Goal: Information Seeking & Learning: Check status

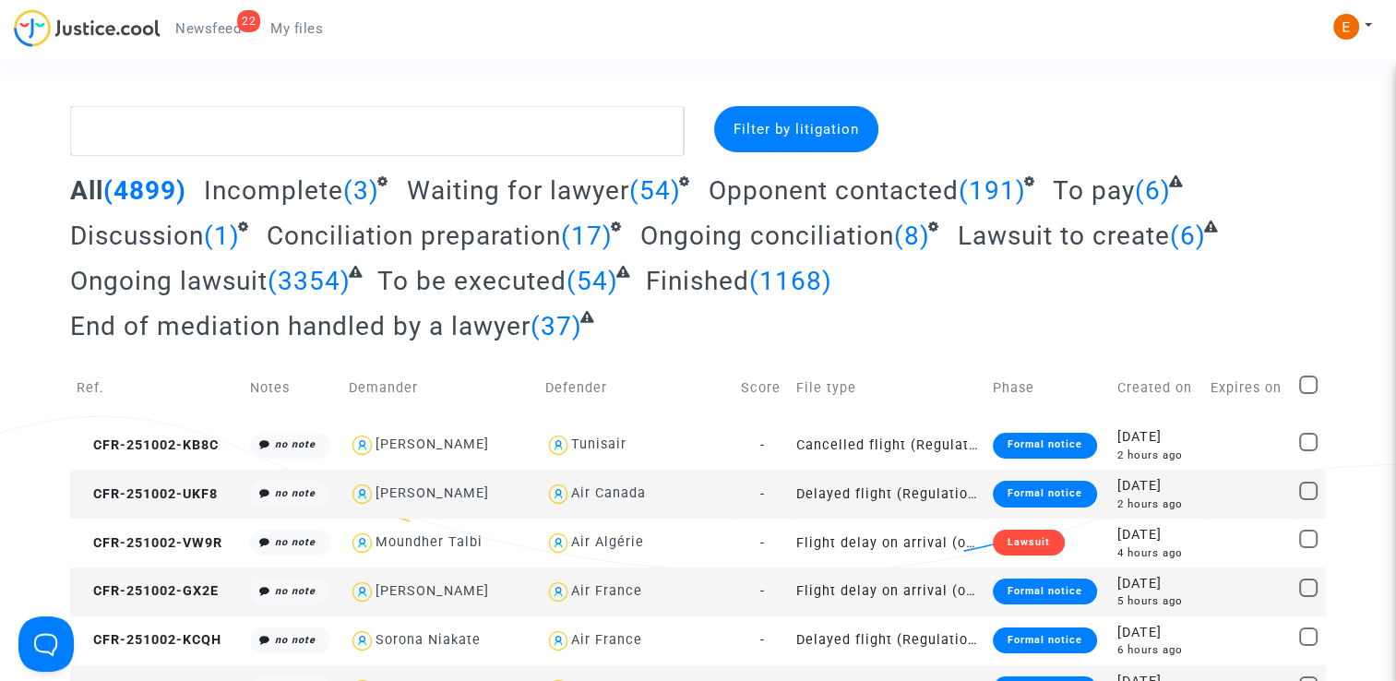
click at [236, 39] on link "22 Newsfeed" at bounding box center [208, 29] width 95 height 28
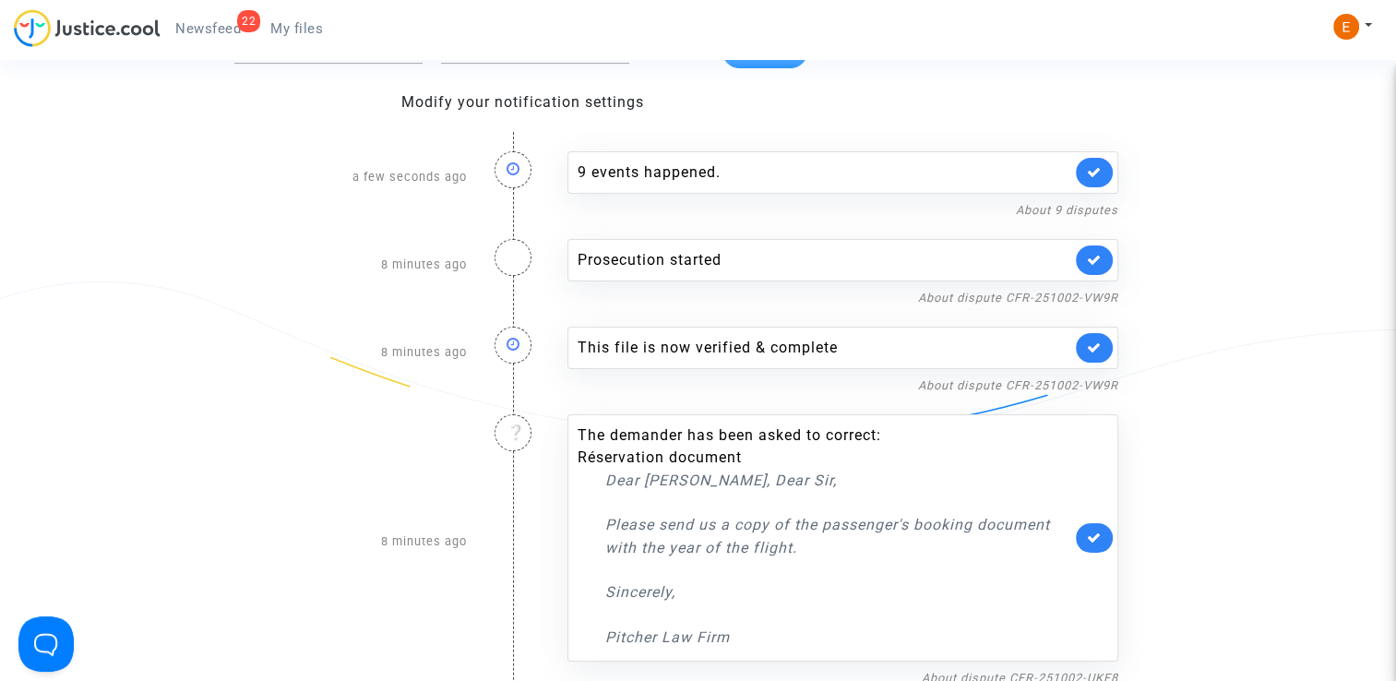
scroll to position [185, 0]
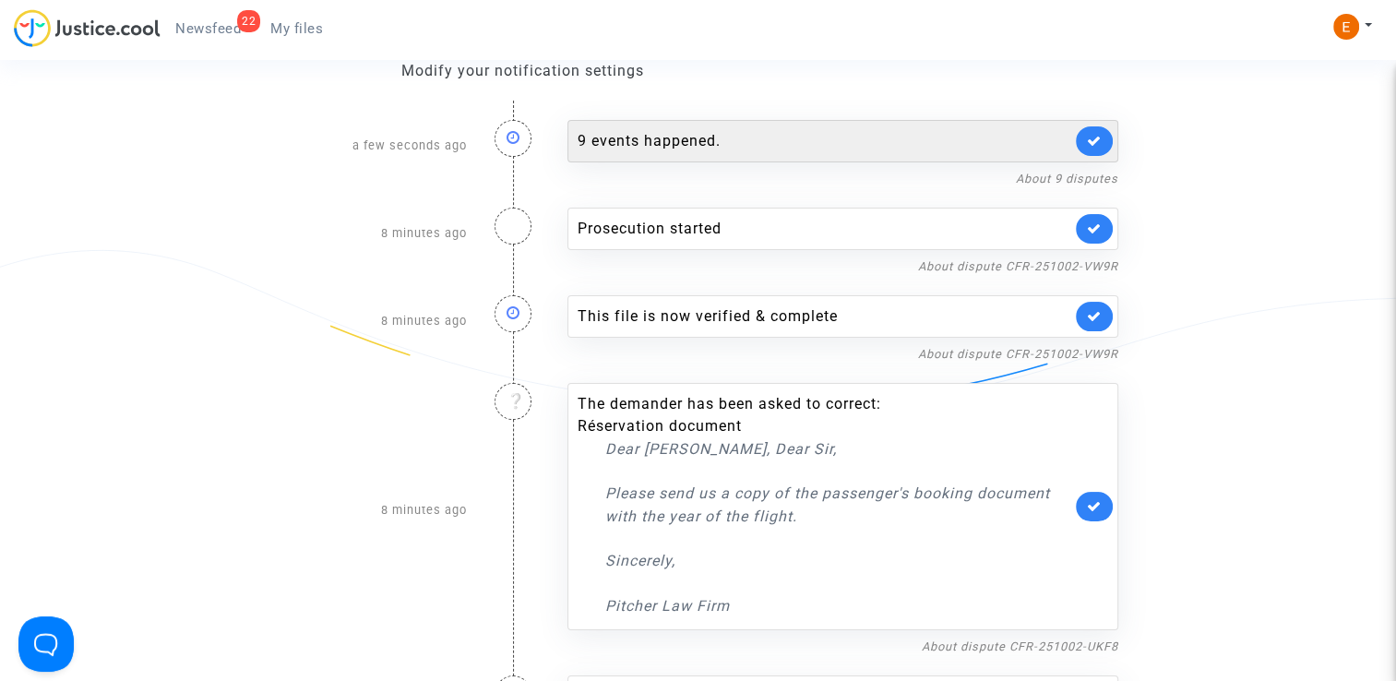
click at [705, 131] on div "9 events happened." at bounding box center [825, 141] width 494 height 22
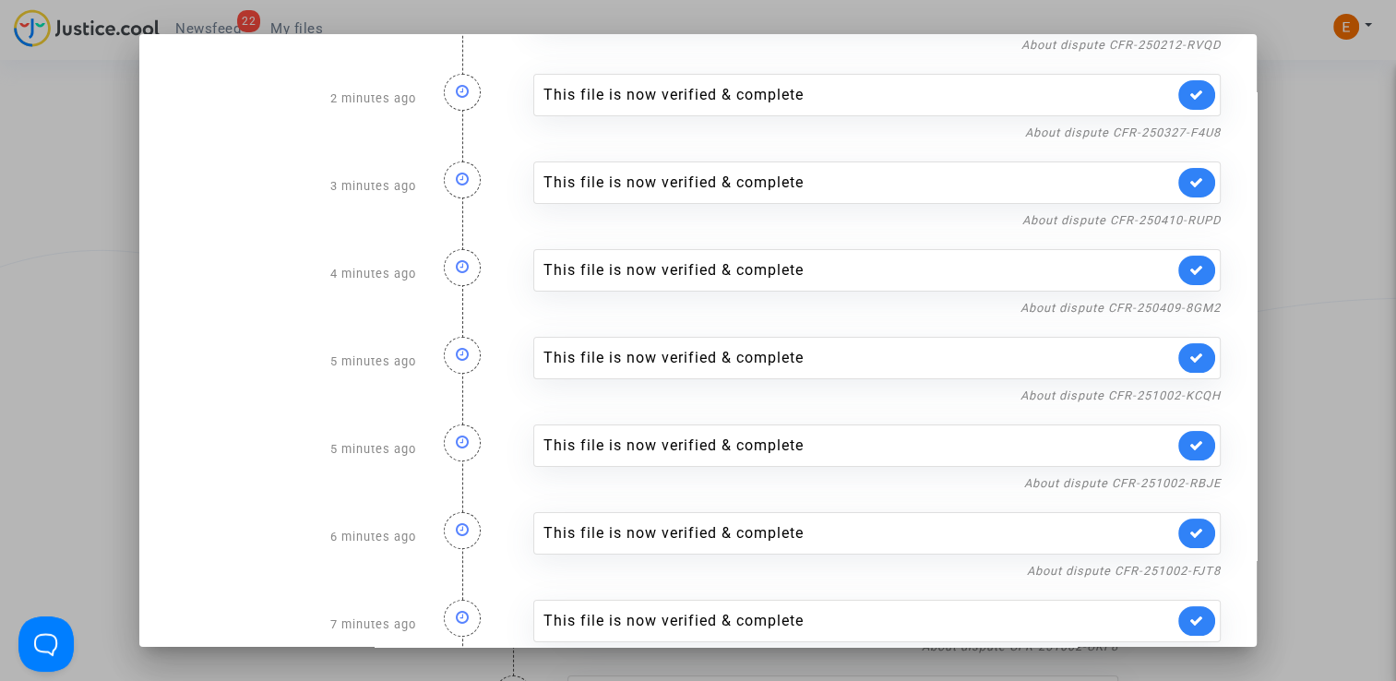
scroll to position [218, 0]
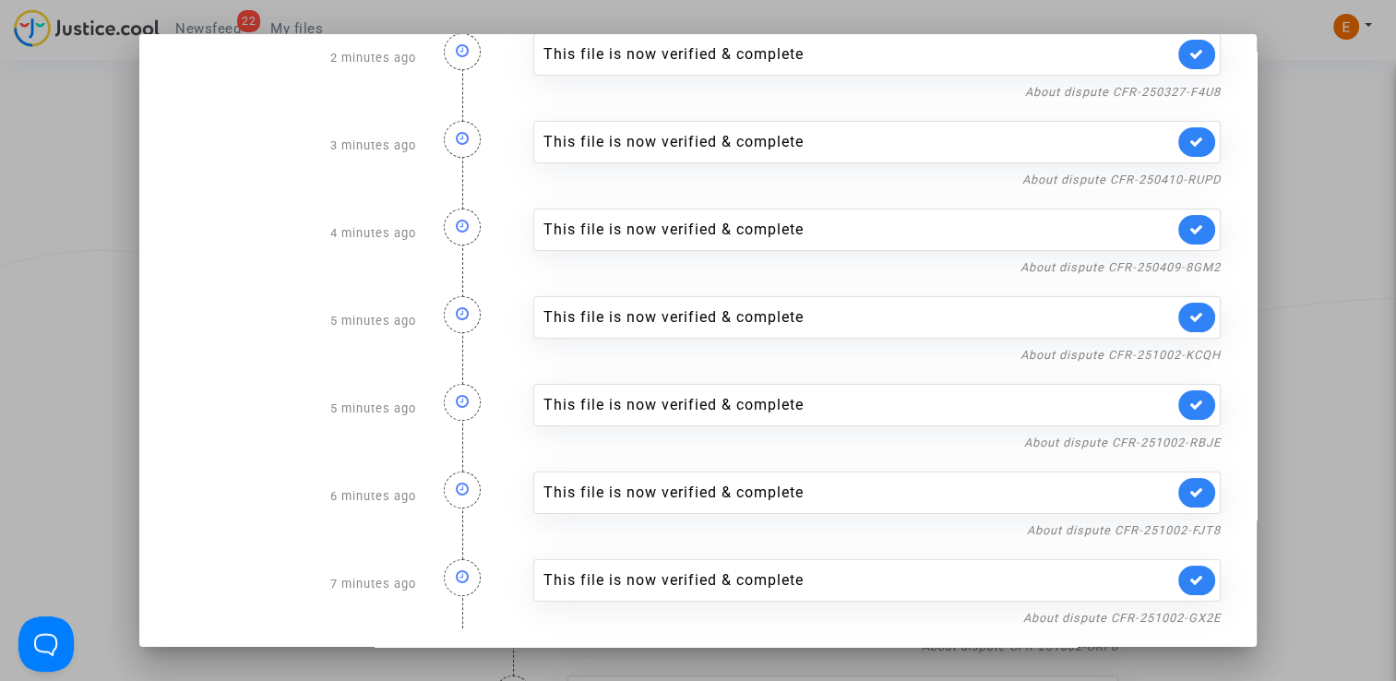
click at [1340, 138] on div at bounding box center [698, 340] width 1396 height 681
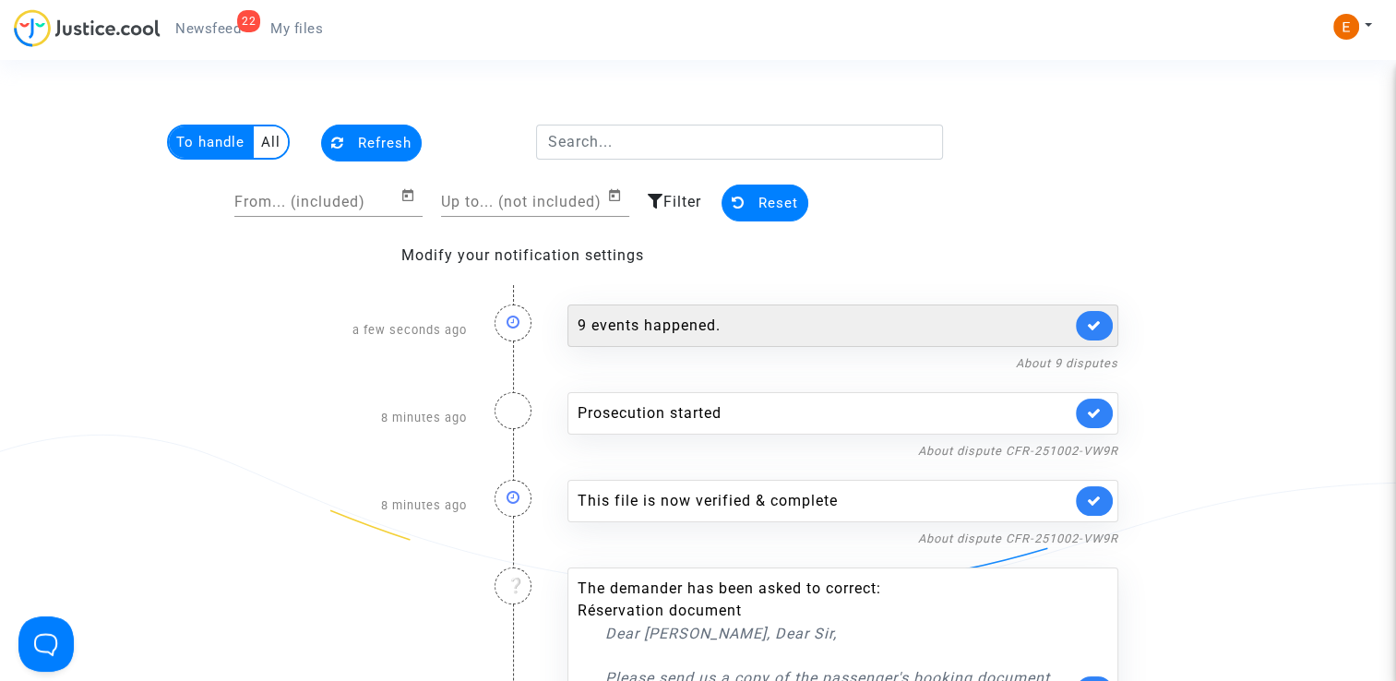
scroll to position [185, 0]
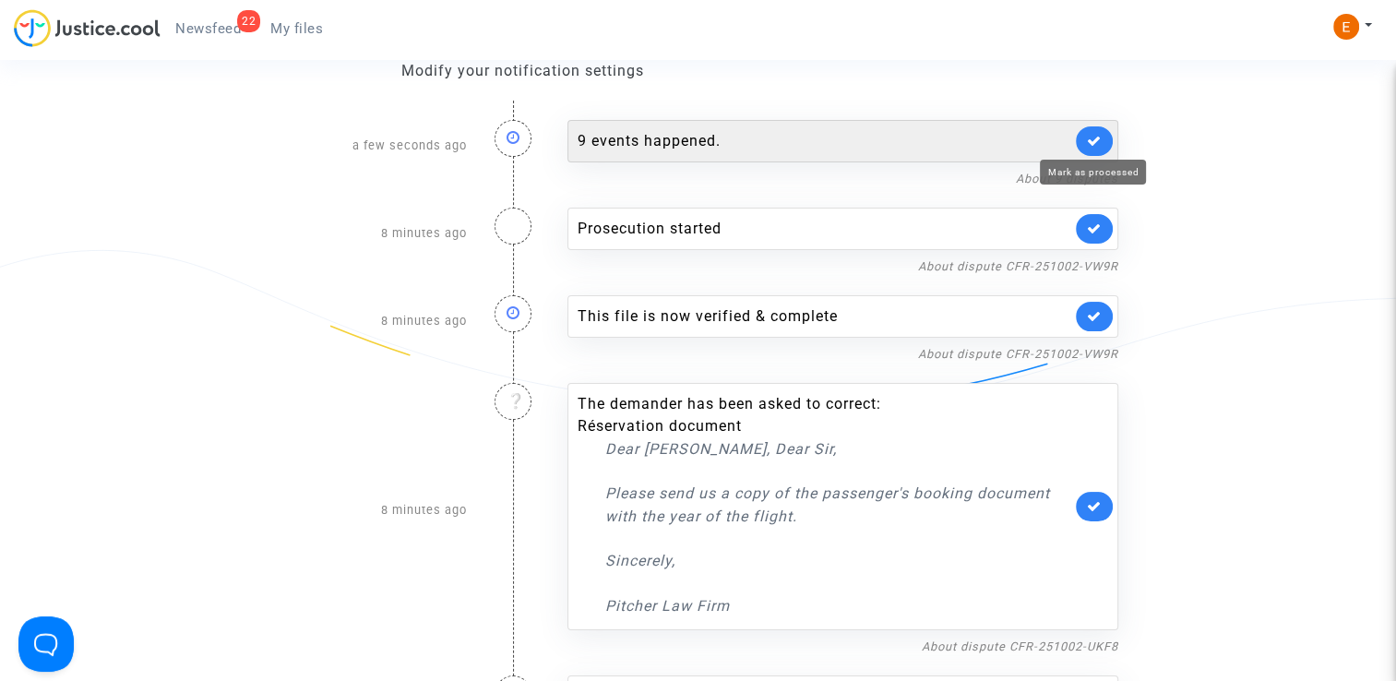
click at [1087, 144] on icon at bounding box center [1094, 141] width 15 height 14
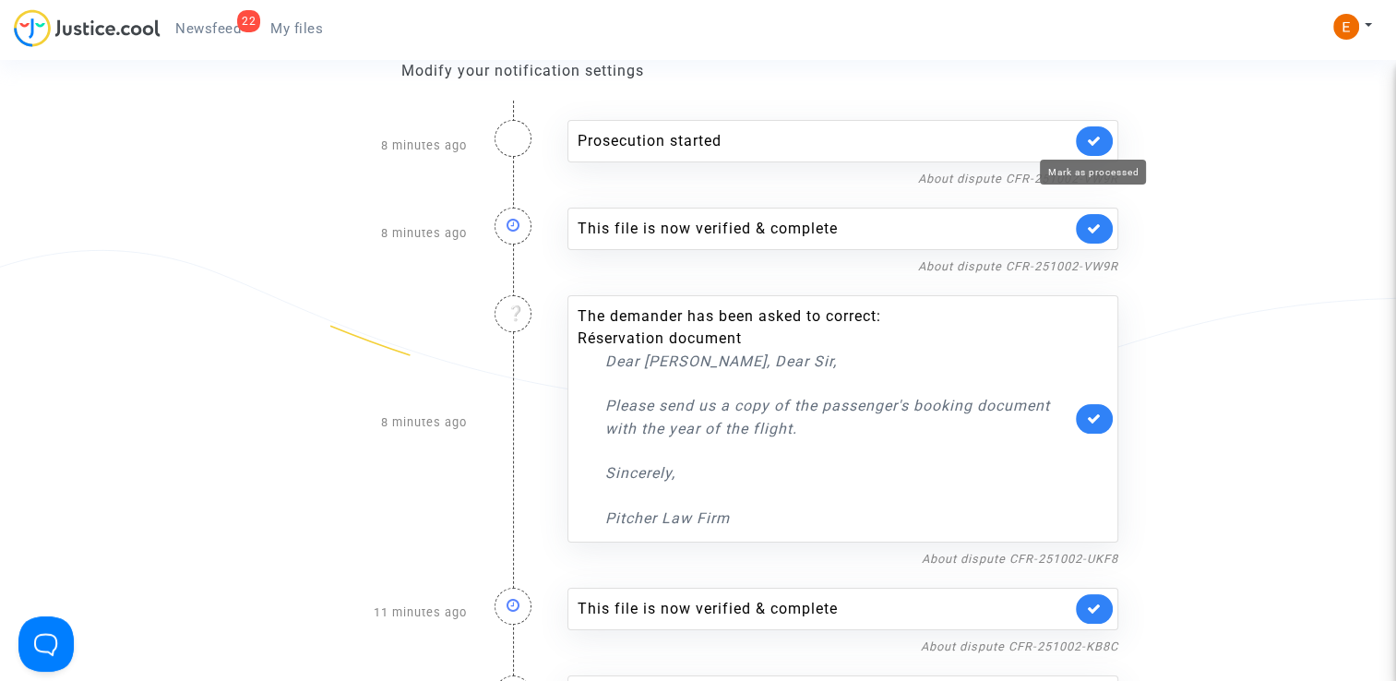
click at [1087, 144] on icon at bounding box center [1094, 141] width 15 height 14
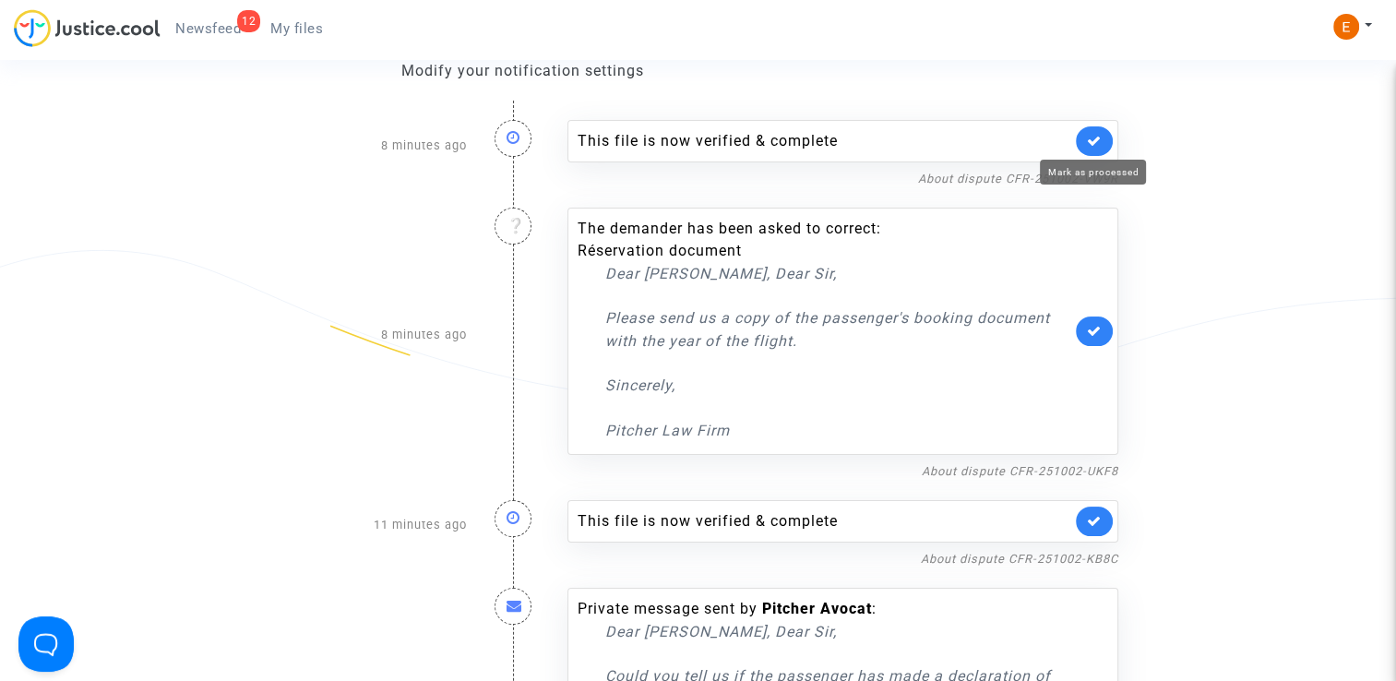
click at [1087, 144] on icon at bounding box center [1094, 141] width 15 height 14
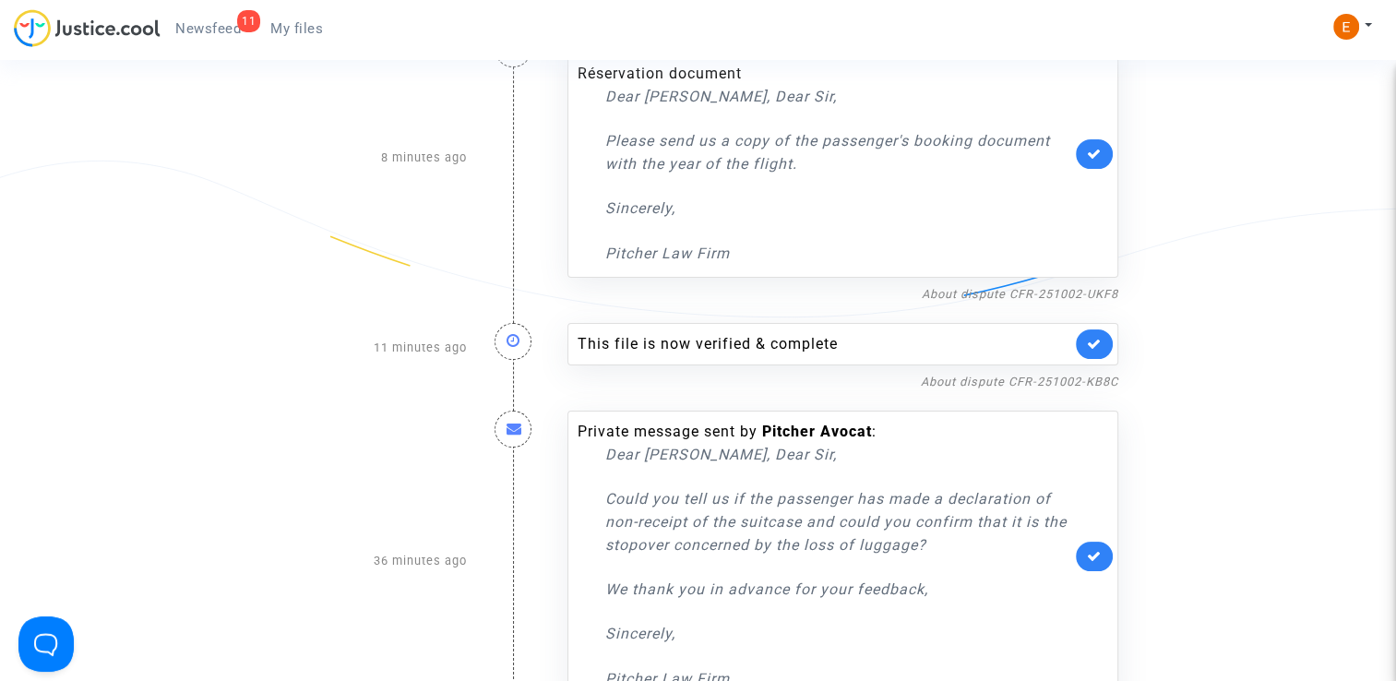
scroll to position [277, 0]
click at [1097, 341] on icon at bounding box center [1094, 341] width 15 height 14
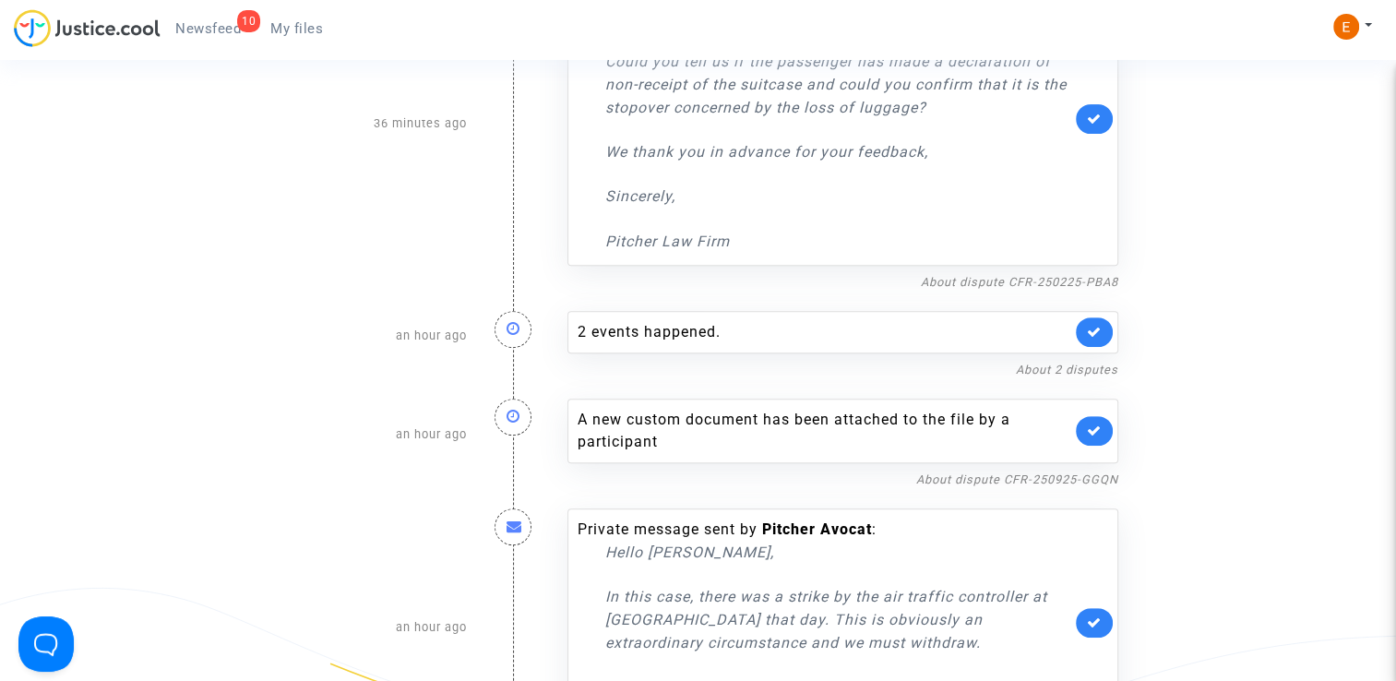
scroll to position [646, 0]
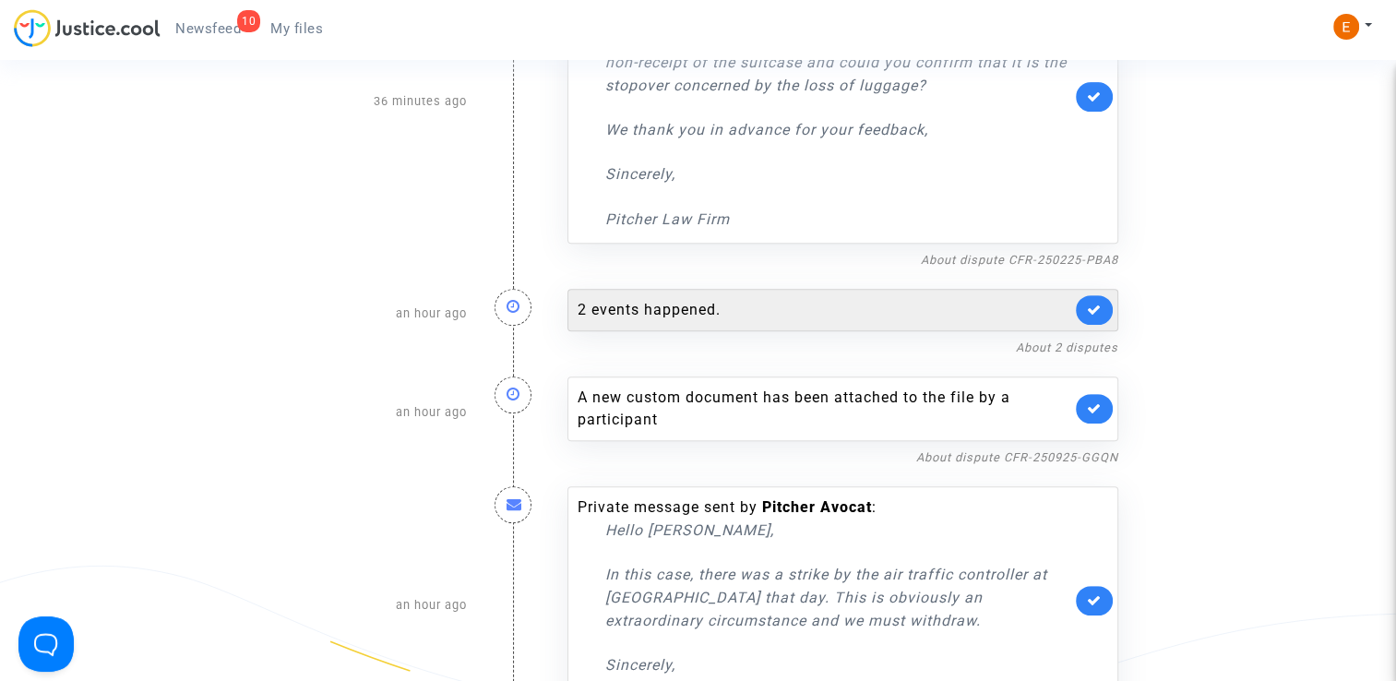
click at [727, 295] on div "2 events happened." at bounding box center [843, 310] width 551 height 42
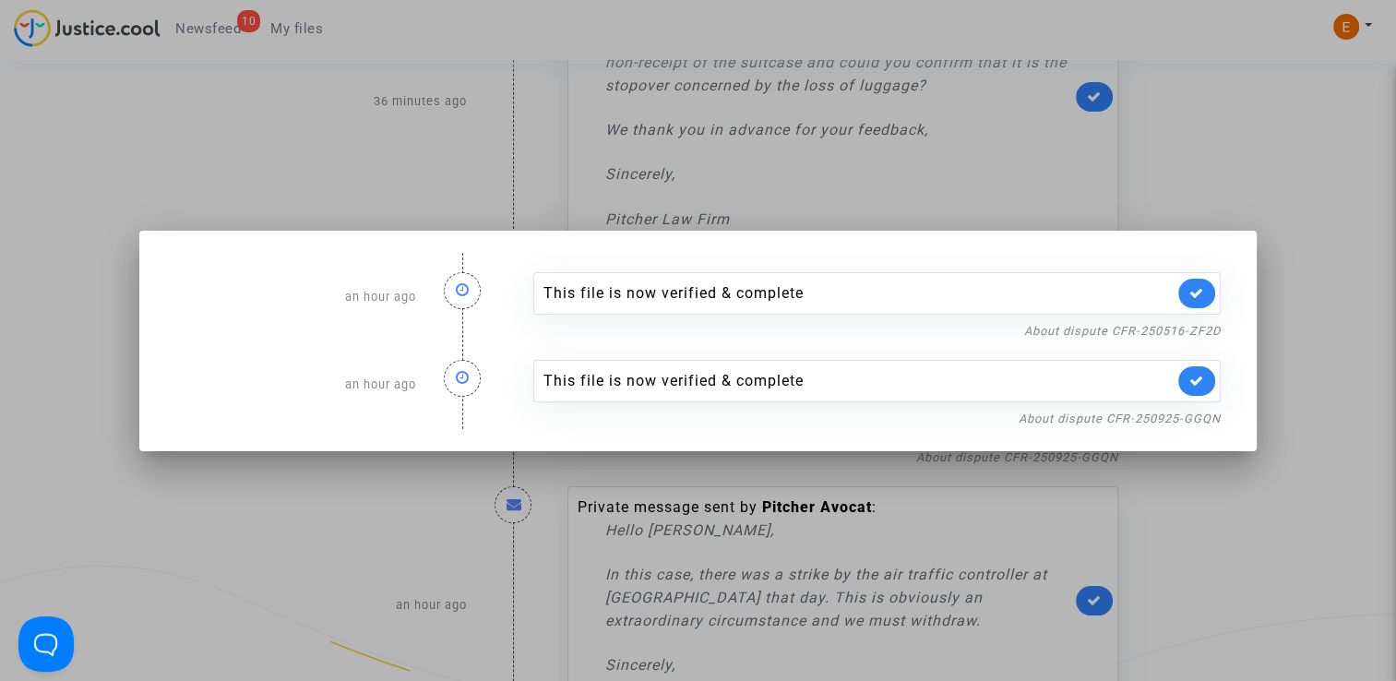
click at [221, 187] on div at bounding box center [698, 340] width 1396 height 681
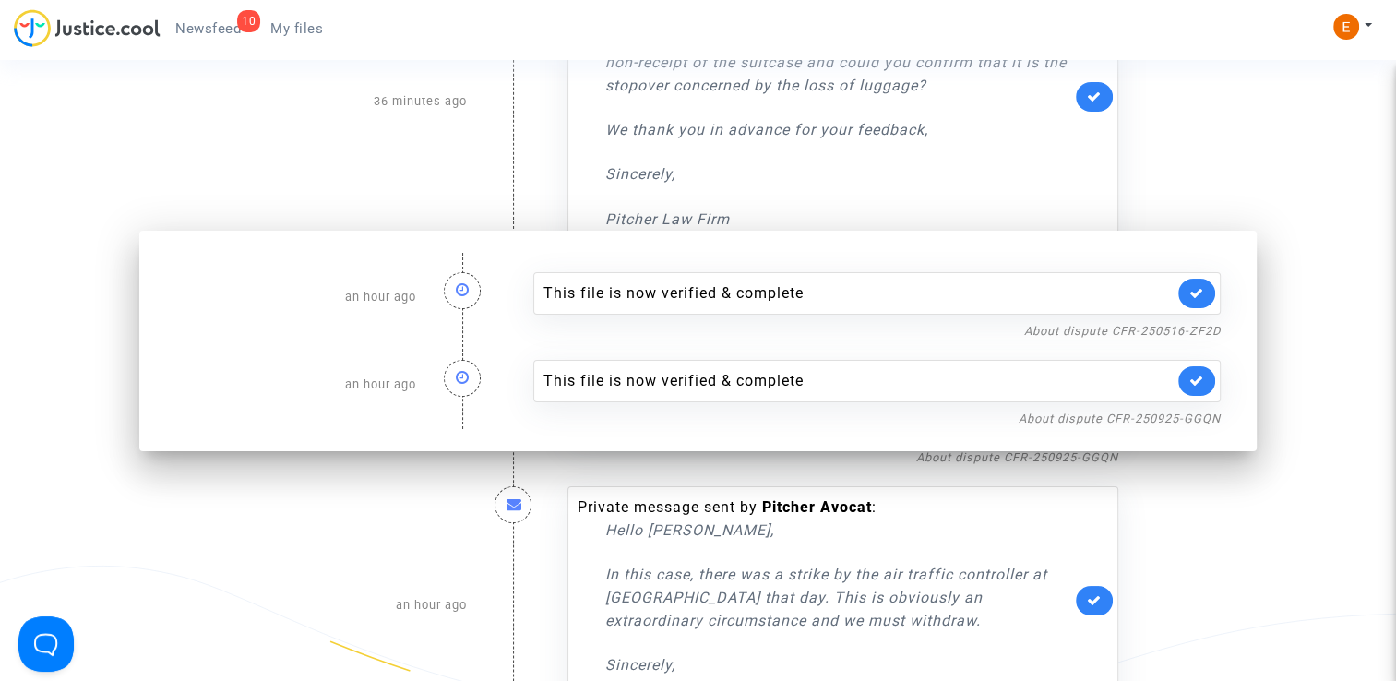
scroll to position [646, 0]
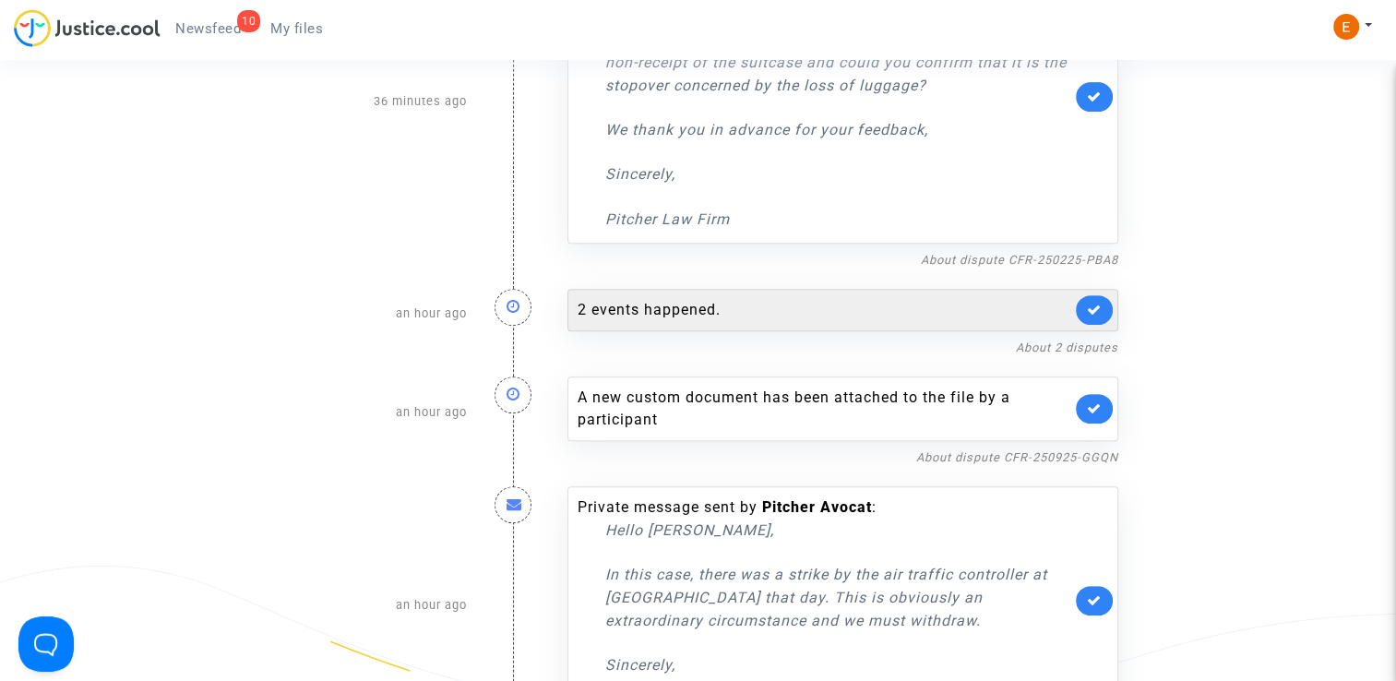
click at [1101, 317] on link at bounding box center [1094, 310] width 37 height 30
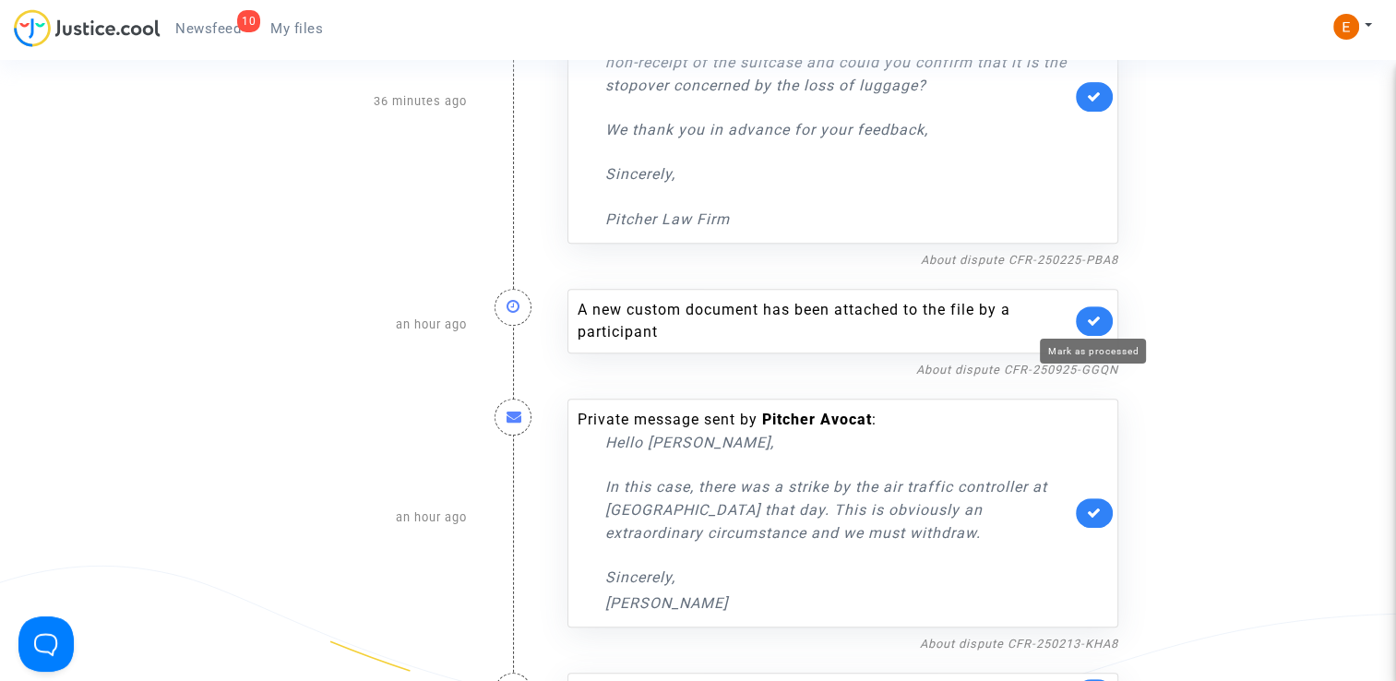
click at [1101, 317] on icon at bounding box center [1094, 321] width 15 height 14
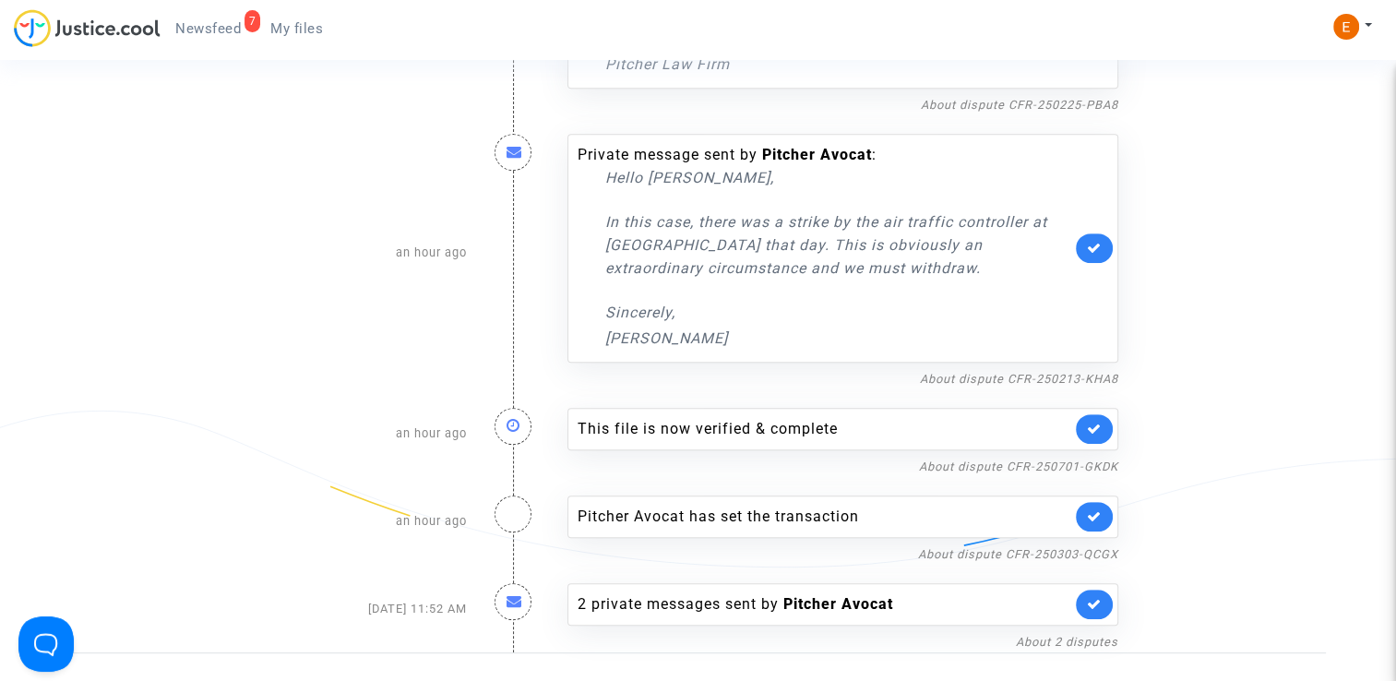
scroll to position [831, 0]
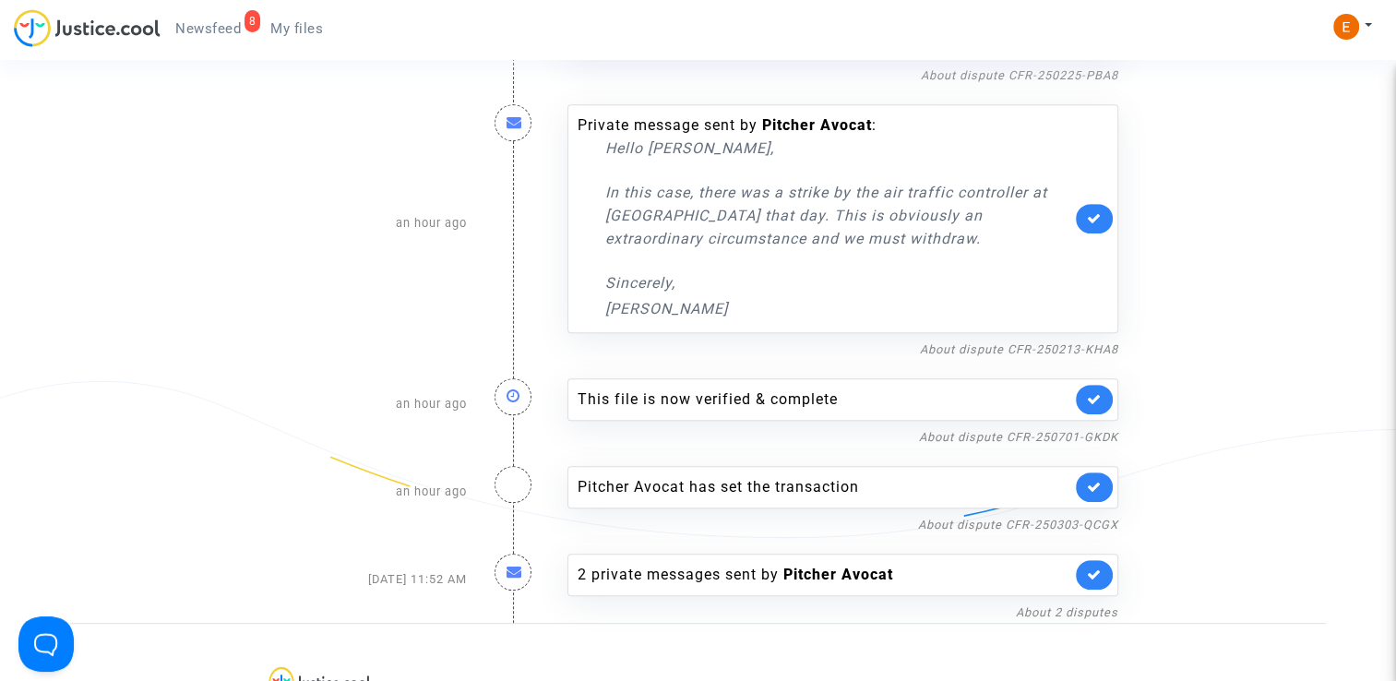
click at [1103, 397] on link at bounding box center [1094, 400] width 37 height 30
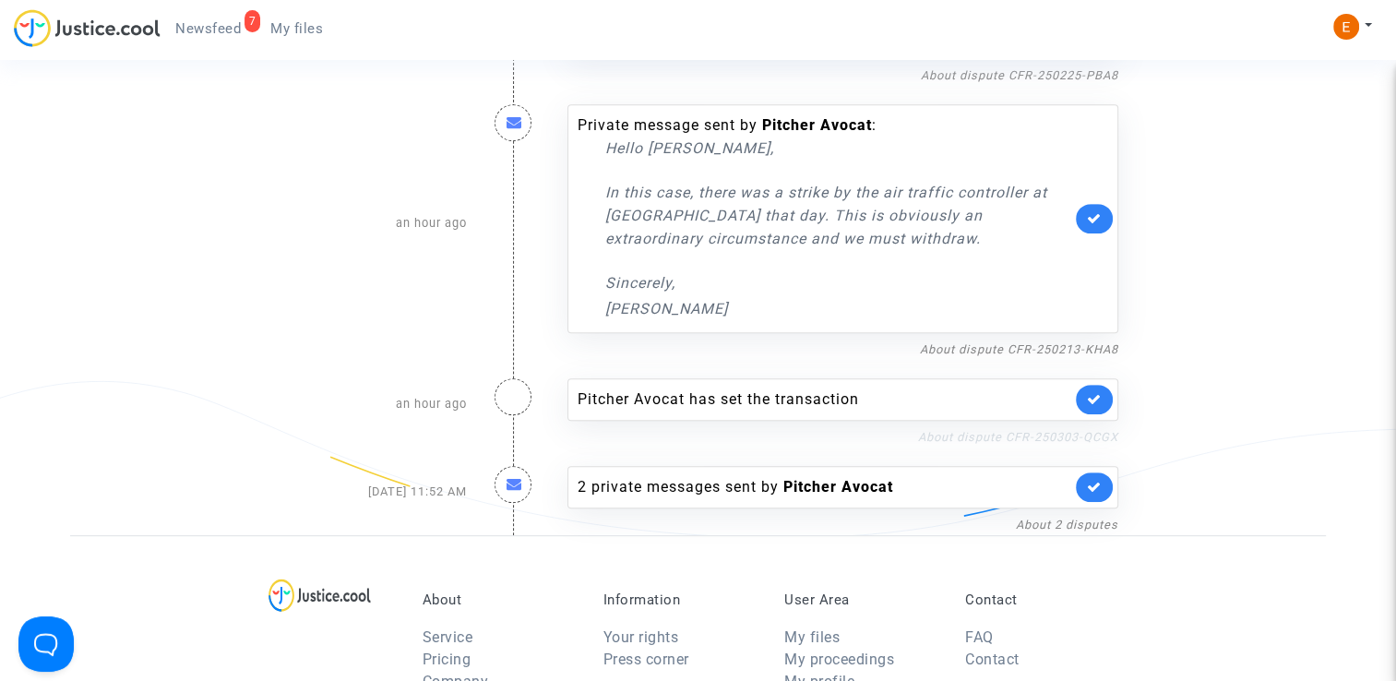
click at [1000, 433] on link "About dispute CFR-250303-QCGX" at bounding box center [1018, 437] width 200 height 14
click at [1092, 400] on icon at bounding box center [1094, 399] width 15 height 14
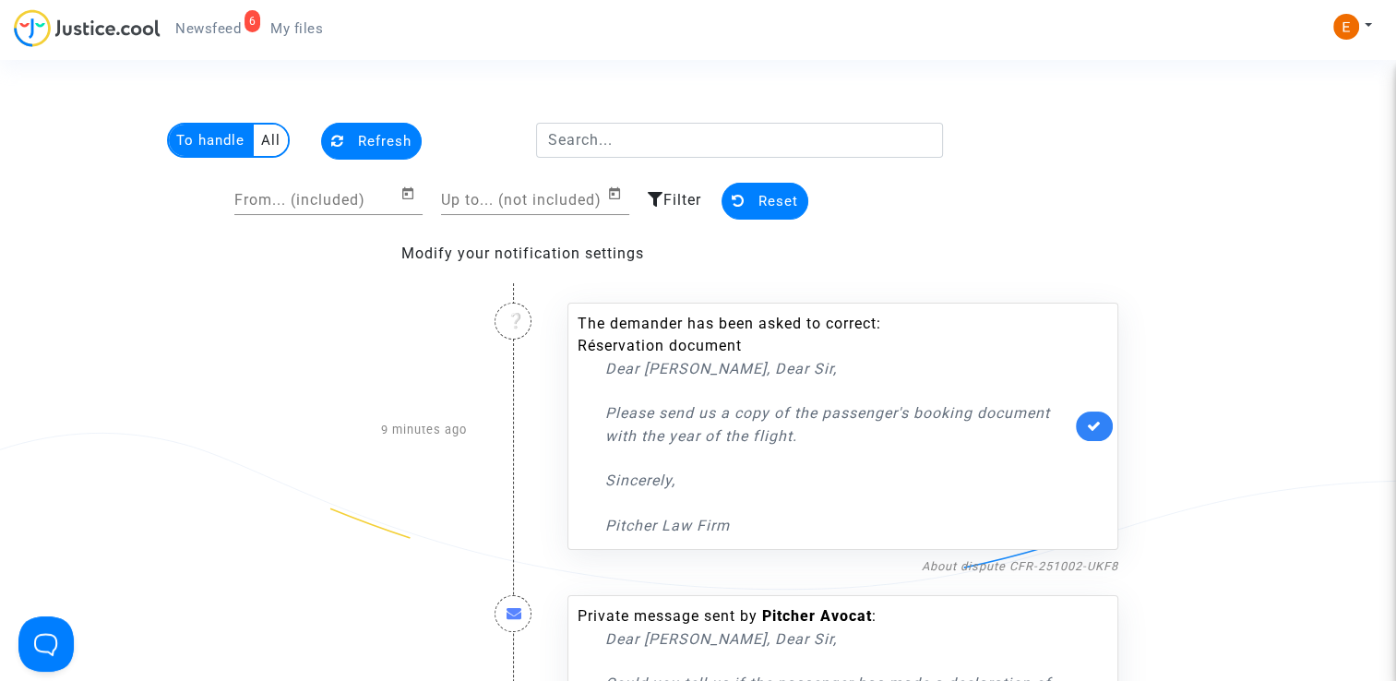
scroll to position [0, 0]
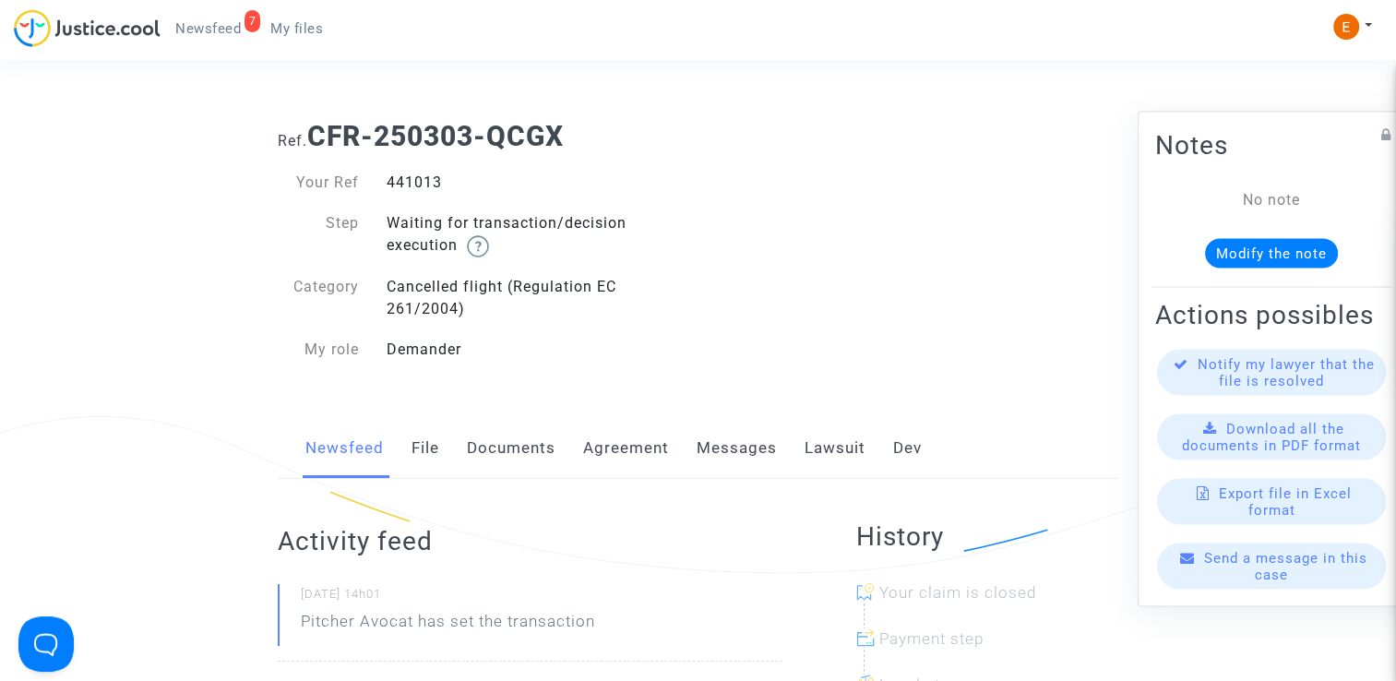
drag, startPoint x: 0, startPoint y: 0, endPoint x: 420, endPoint y: 186, distance: 459.1
click at [420, 186] on div "441013" at bounding box center [536, 183] width 326 height 22
copy div "441013"
click at [436, 441] on link "File" at bounding box center [426, 448] width 28 height 61
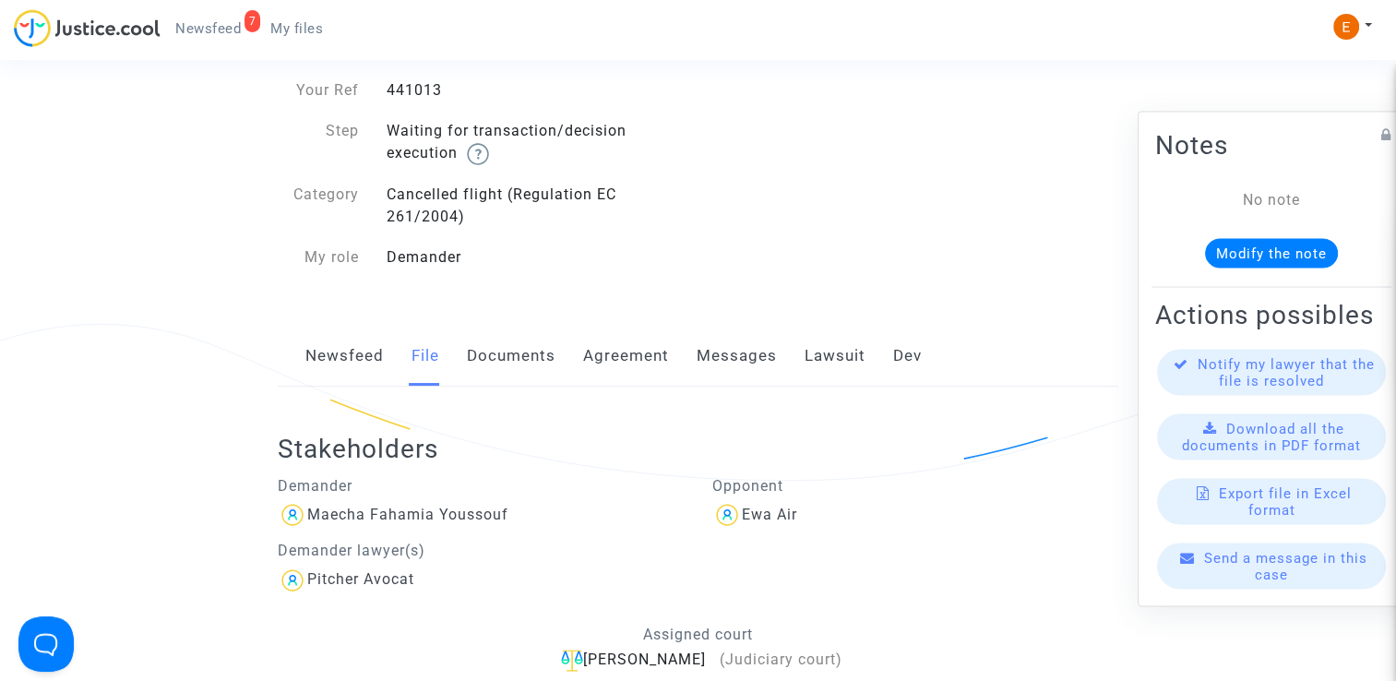
click at [836, 345] on link "Lawsuit" at bounding box center [835, 356] width 61 height 61
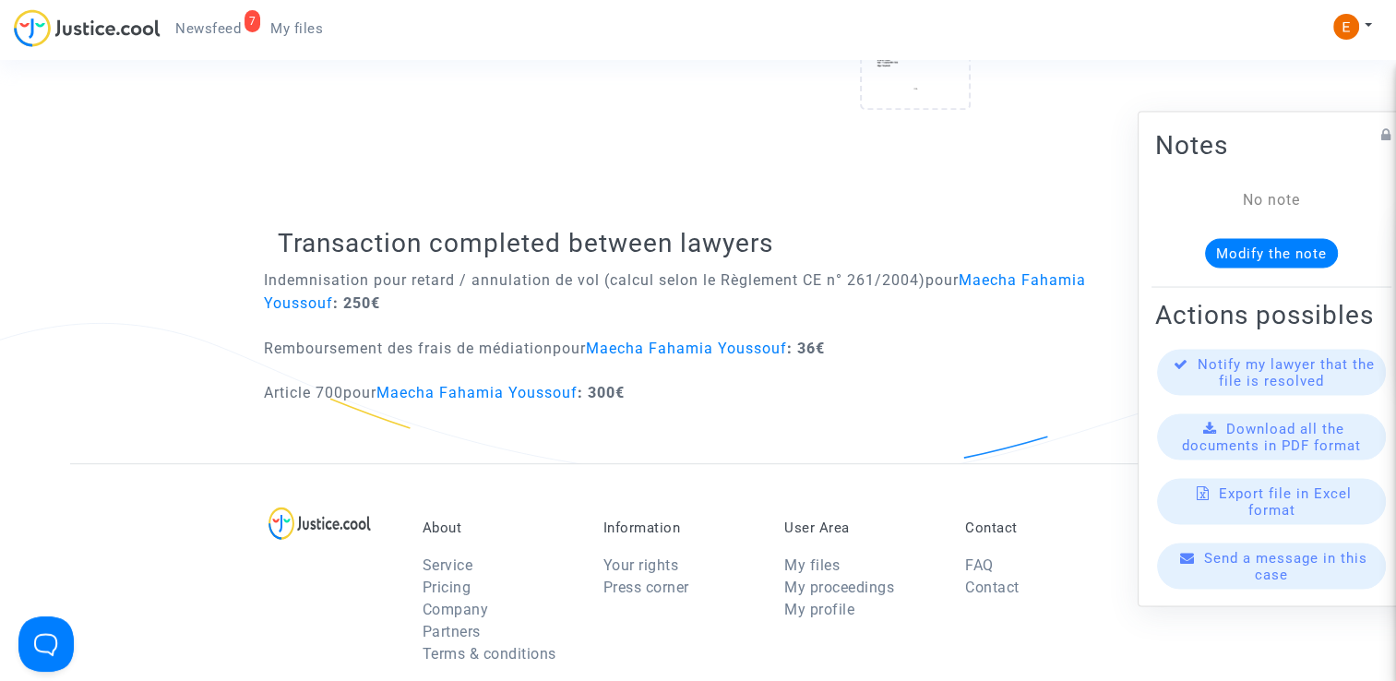
scroll to position [738, 0]
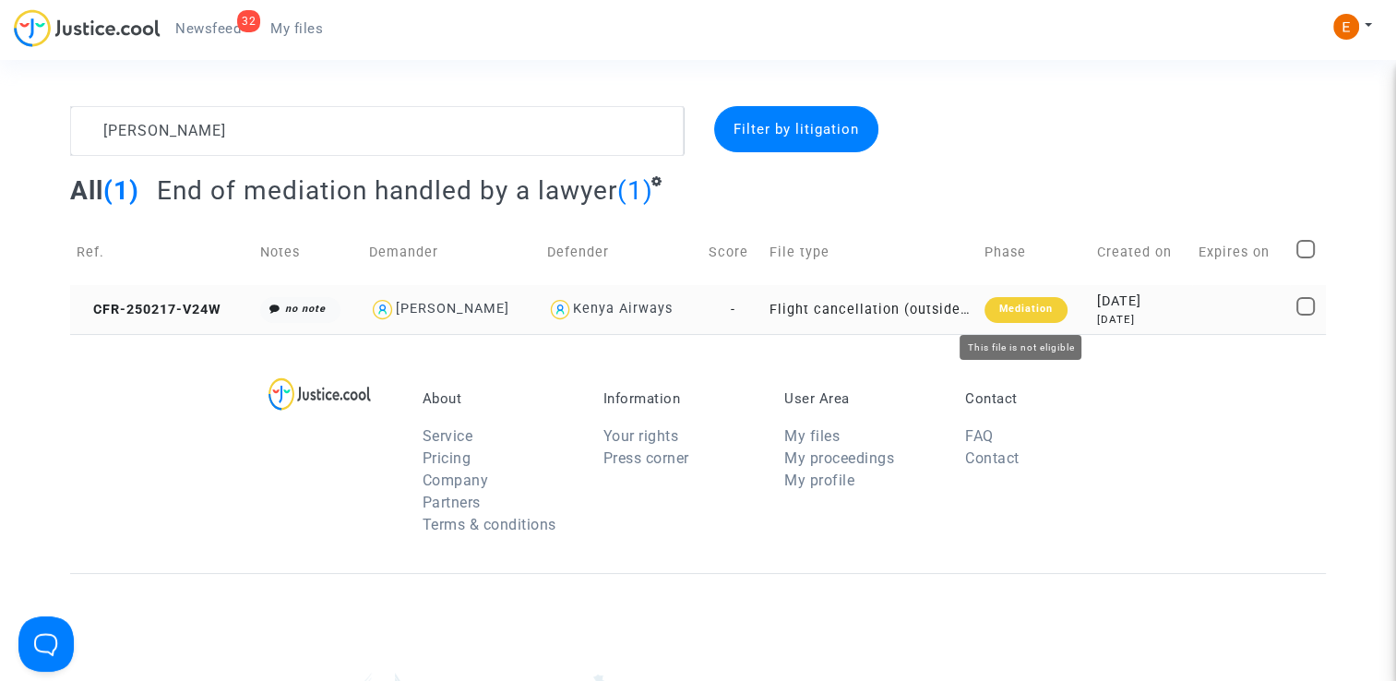
type textarea "[PERSON_NAME]"
click at [1030, 301] on div "Mediation" at bounding box center [1026, 310] width 83 height 26
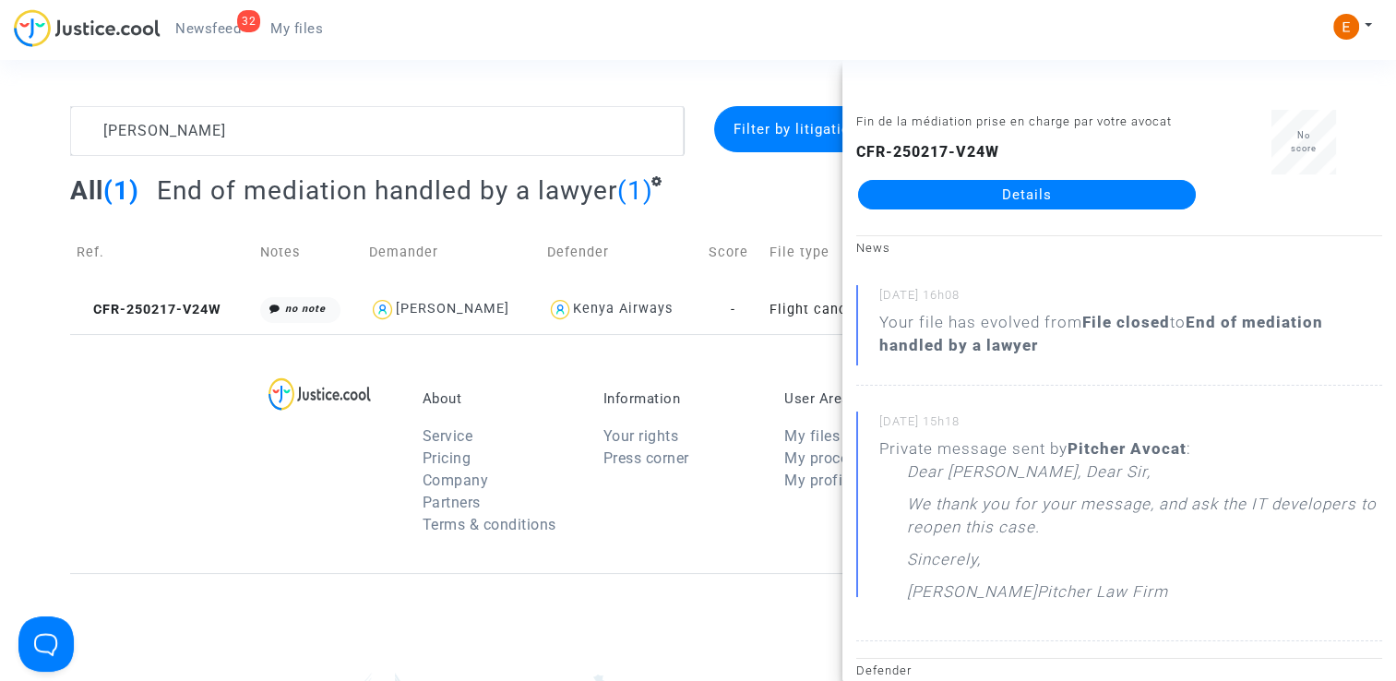
click at [1080, 190] on link "Details" at bounding box center [1027, 195] width 338 height 30
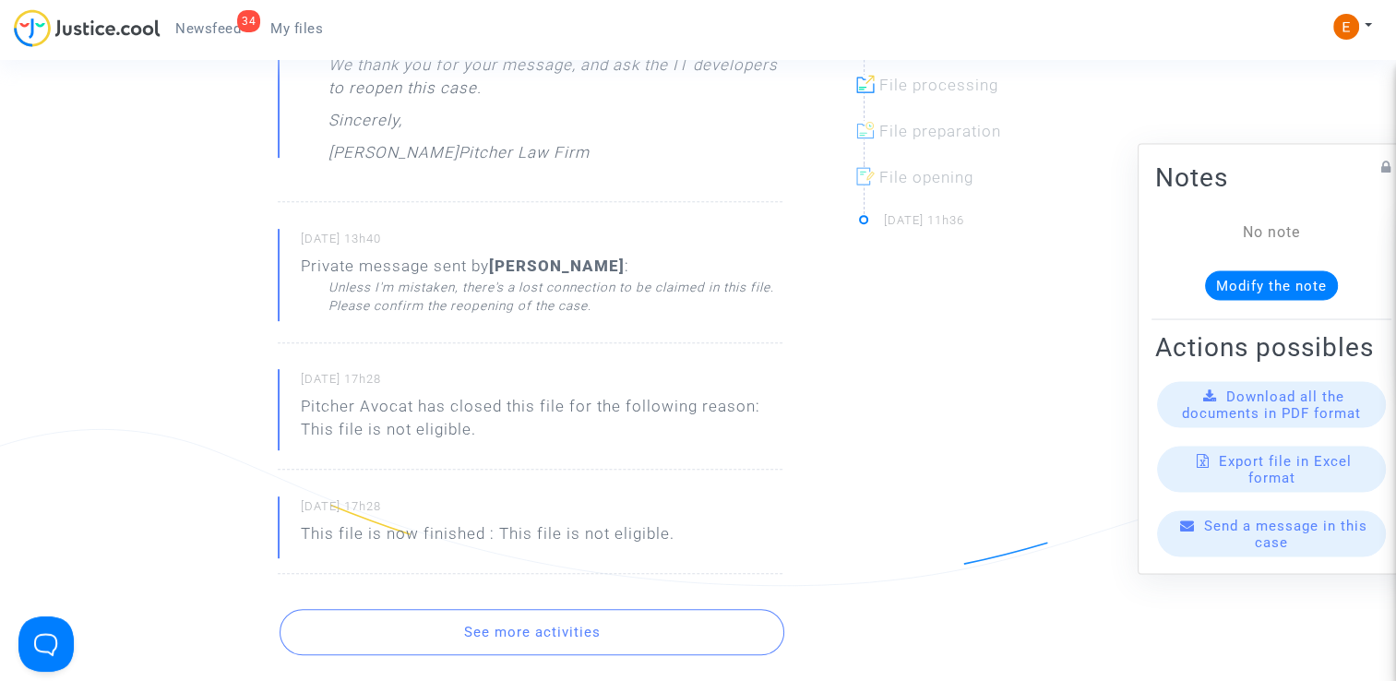
scroll to position [831, 0]
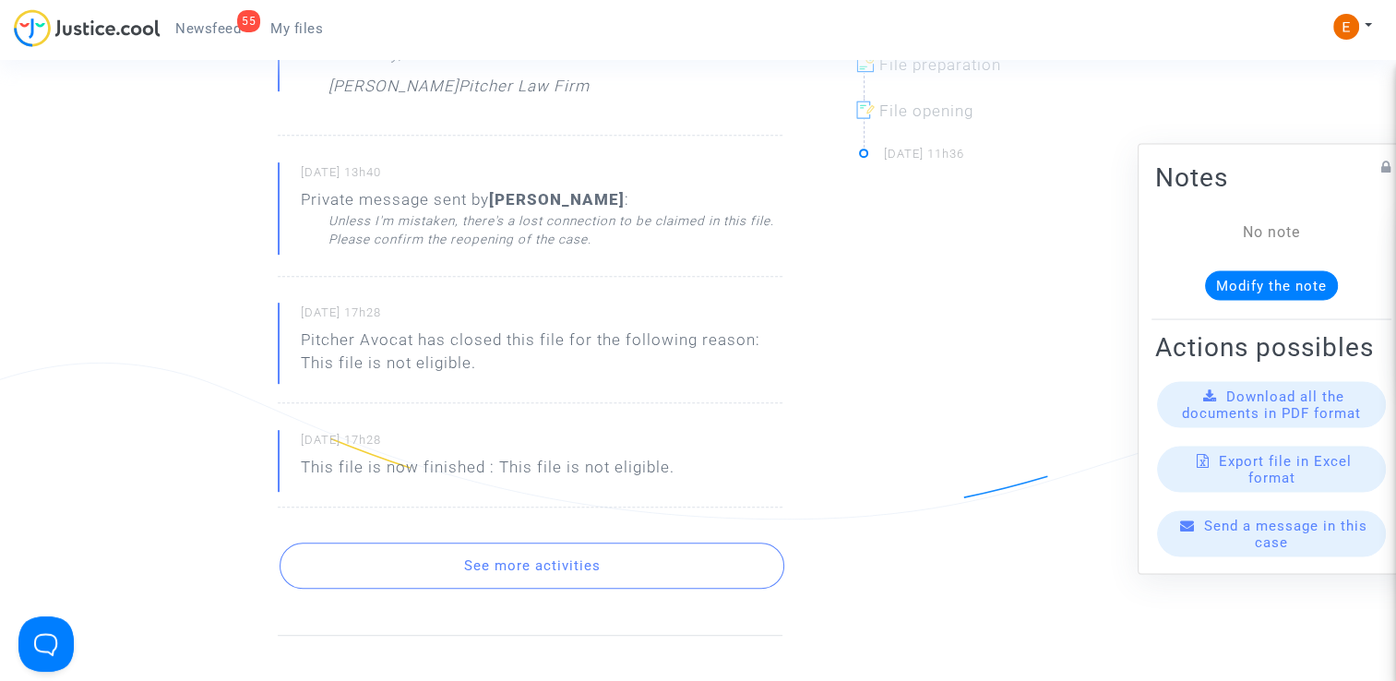
click at [231, 23] on span "Newsfeed" at bounding box center [208, 28] width 66 height 17
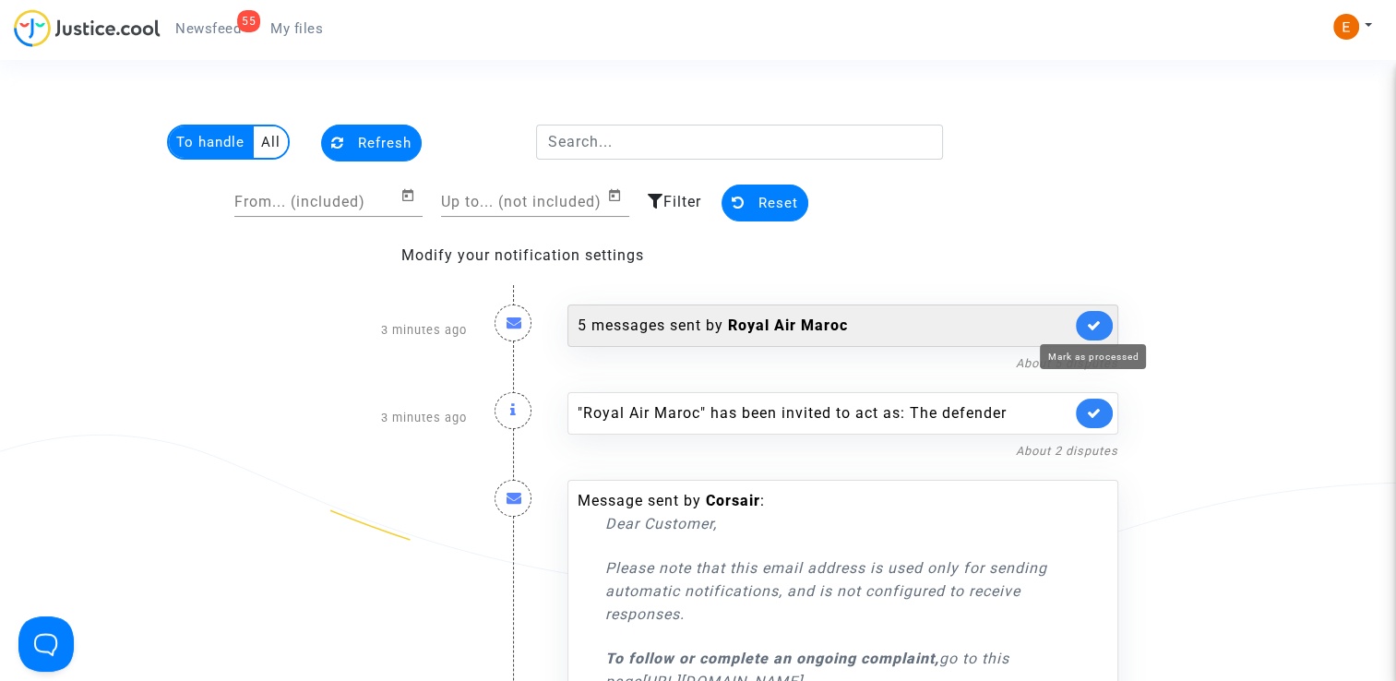
click at [1085, 327] on link at bounding box center [1094, 326] width 37 height 30
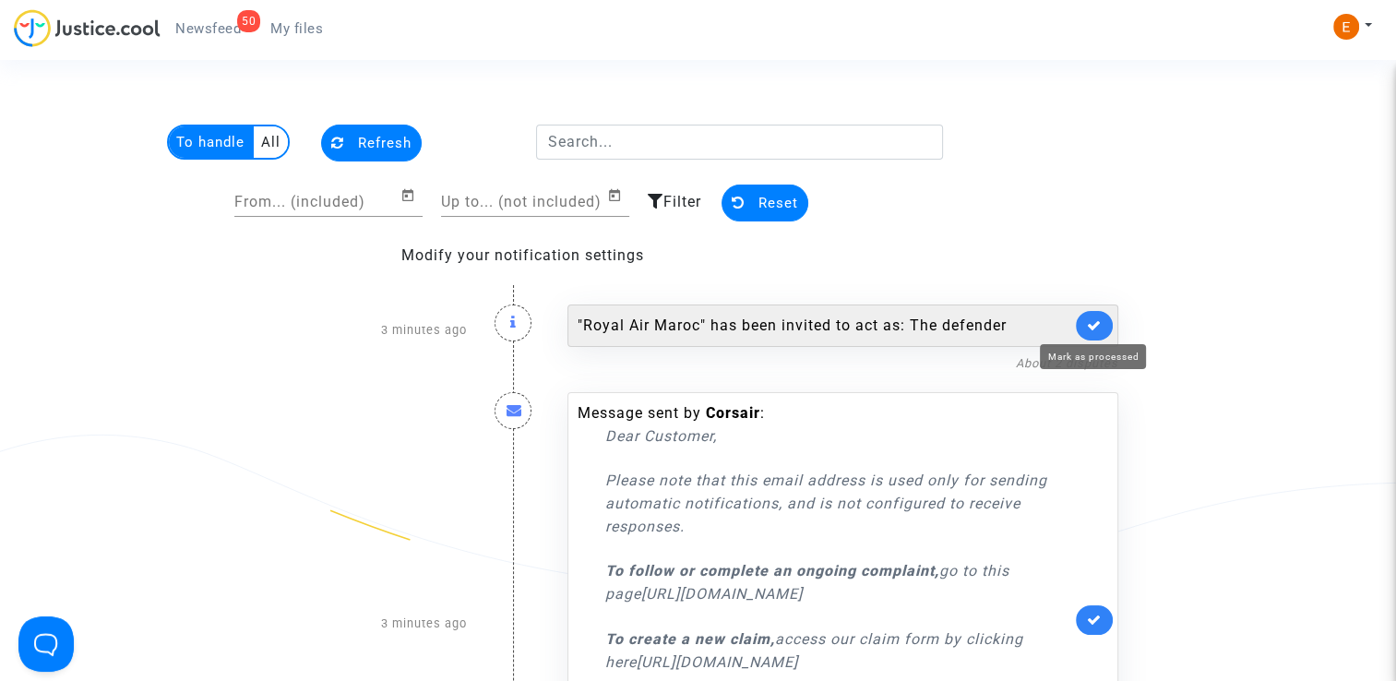
click at [1100, 323] on icon at bounding box center [1094, 325] width 15 height 14
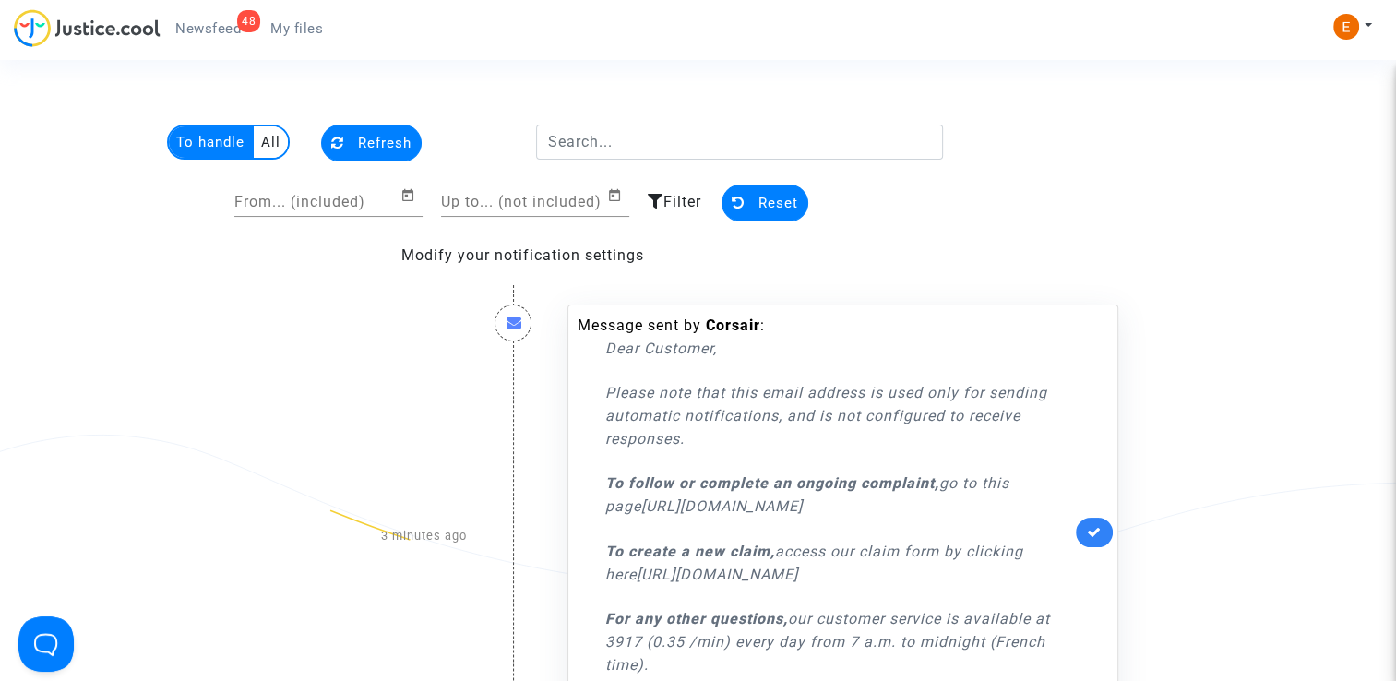
click at [1101, 547] on link at bounding box center [1094, 533] width 37 height 30
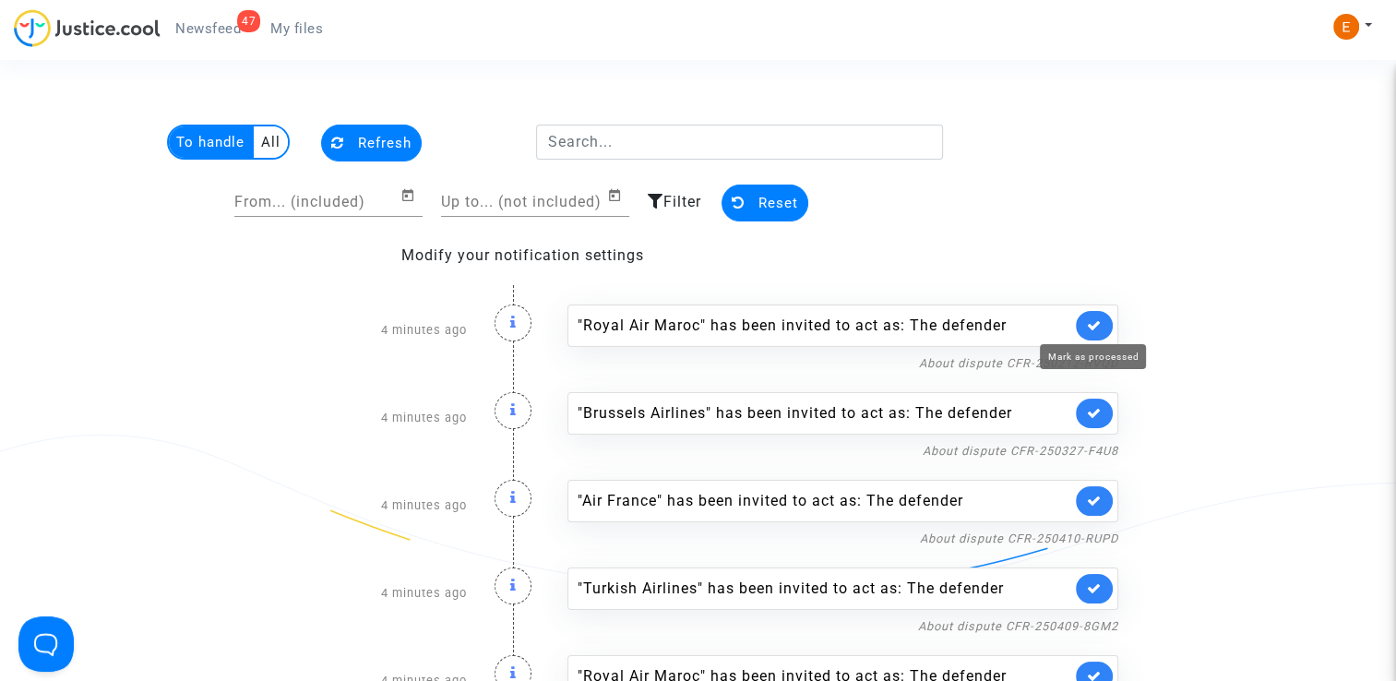
click at [1089, 323] on icon at bounding box center [1094, 325] width 15 height 14
click at [1089, 406] on icon at bounding box center [1094, 413] width 15 height 14
click at [1089, 323] on icon at bounding box center [1094, 325] width 15 height 14
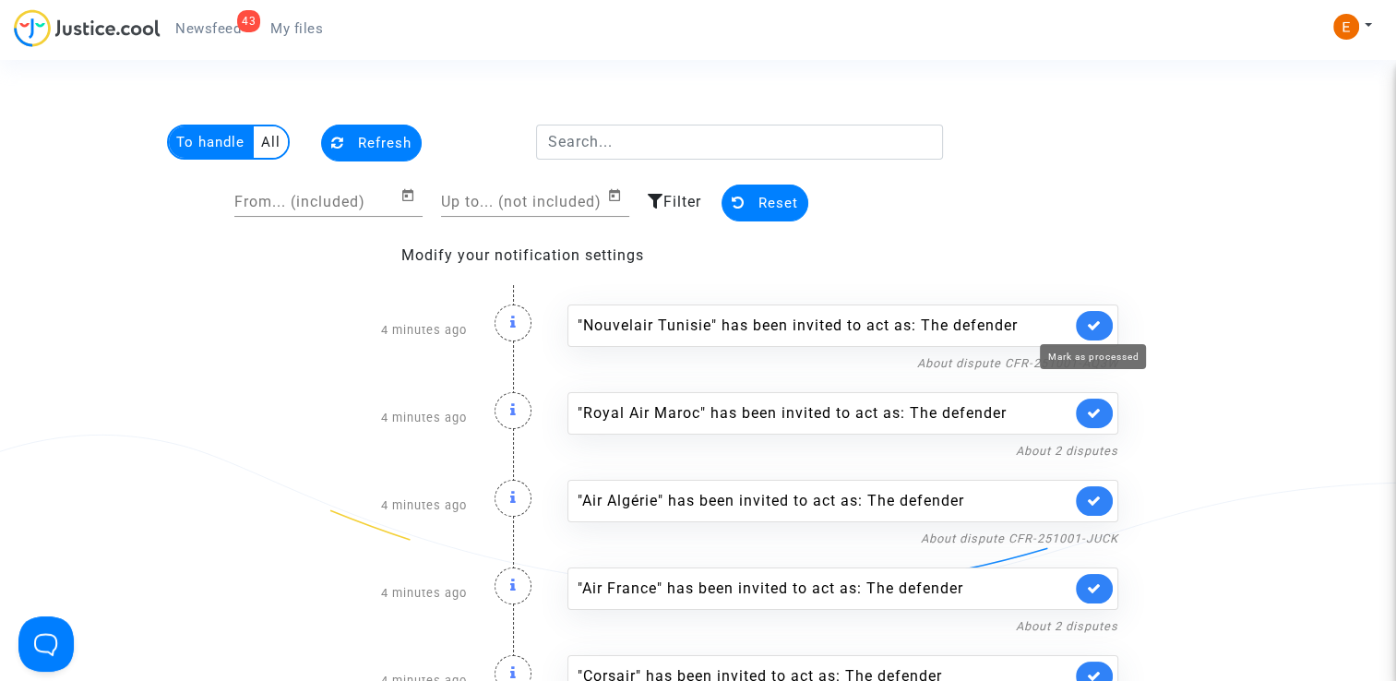
click at [1089, 323] on icon at bounding box center [1094, 325] width 15 height 14
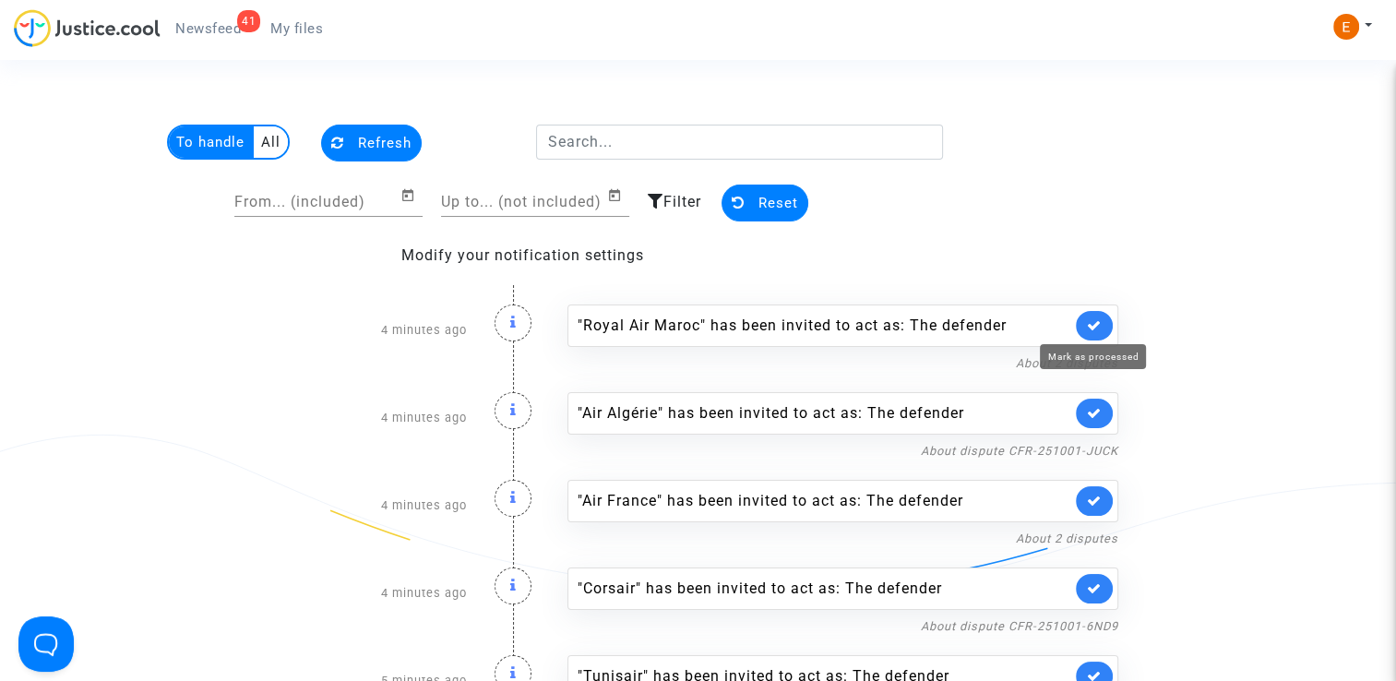
click at [1089, 323] on icon at bounding box center [1094, 325] width 15 height 14
click at [1089, 406] on icon at bounding box center [1094, 413] width 15 height 14
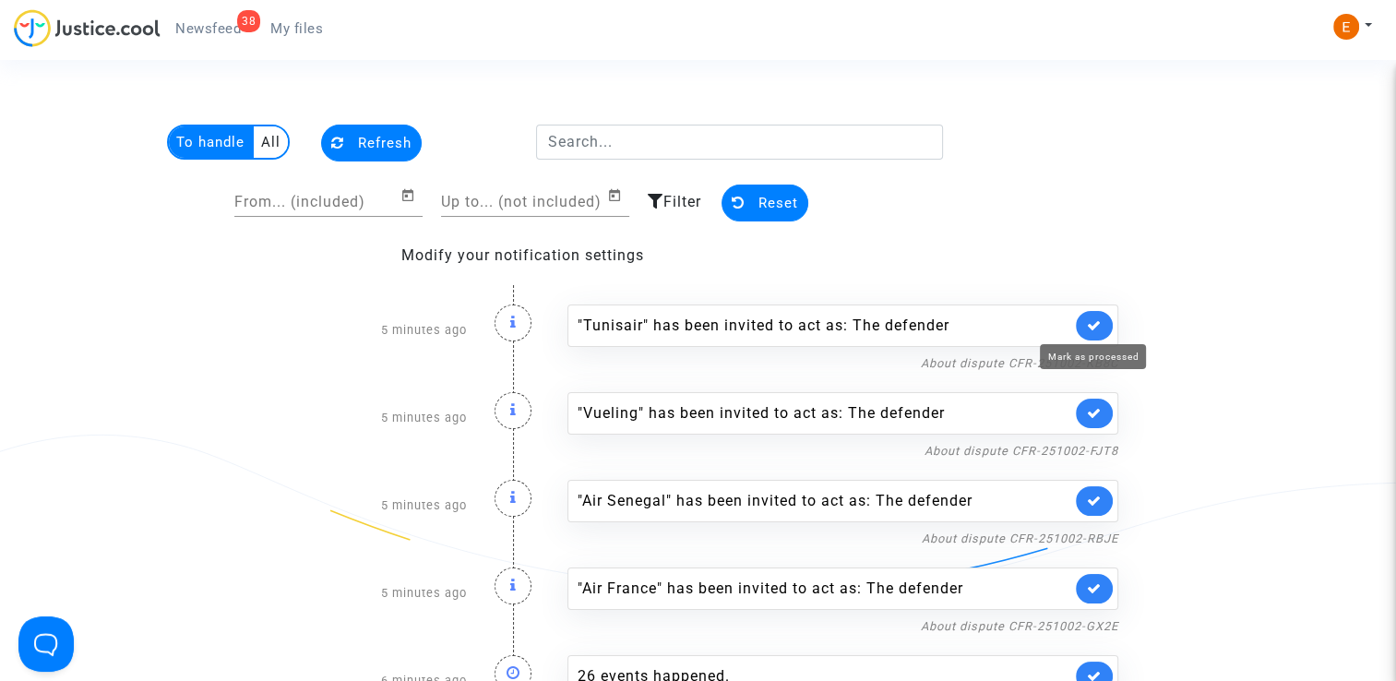
click at [1089, 323] on icon at bounding box center [1094, 325] width 15 height 14
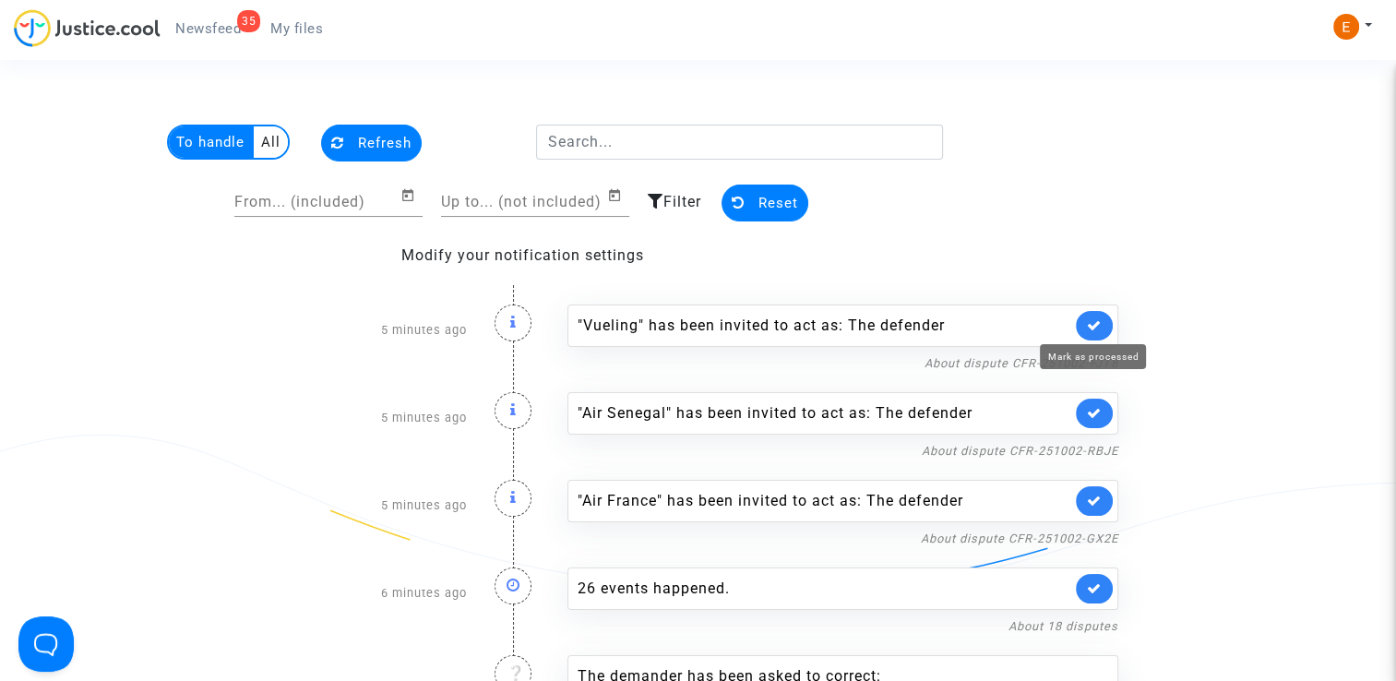
click at [1089, 323] on icon at bounding box center [1094, 325] width 15 height 14
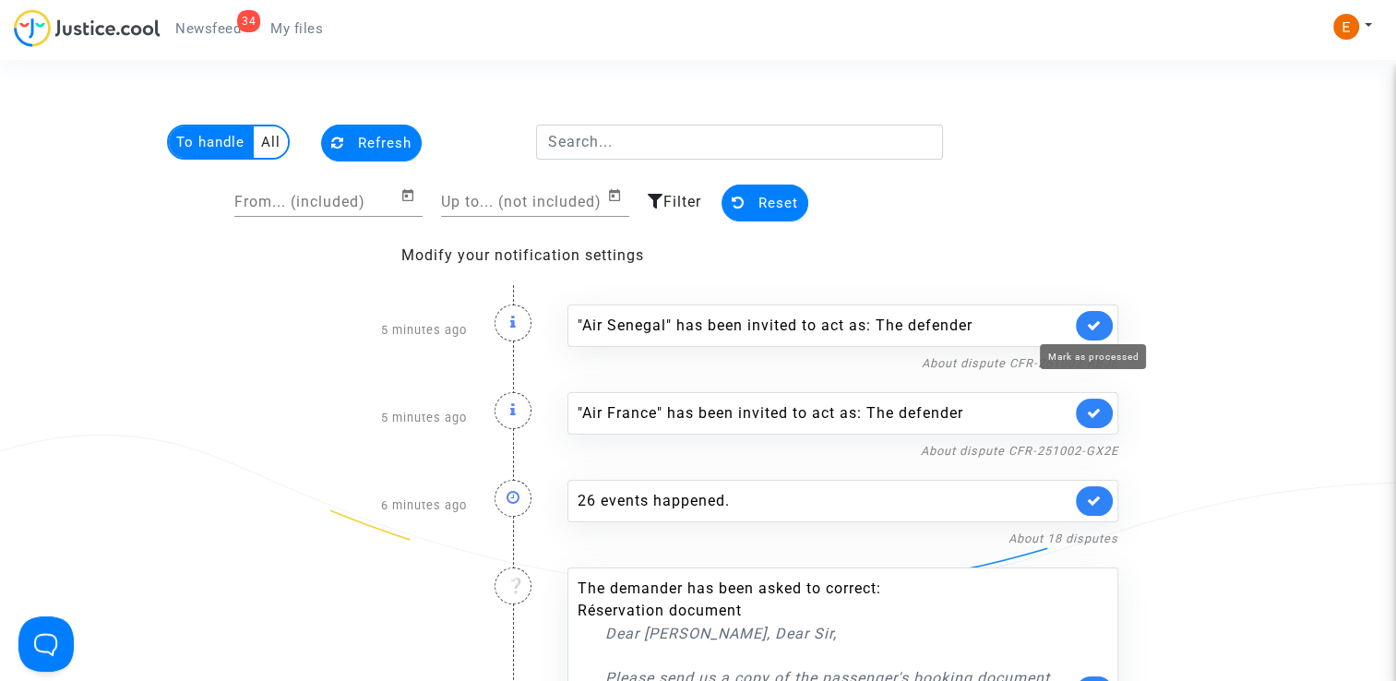
click at [1089, 323] on icon at bounding box center [1094, 325] width 15 height 14
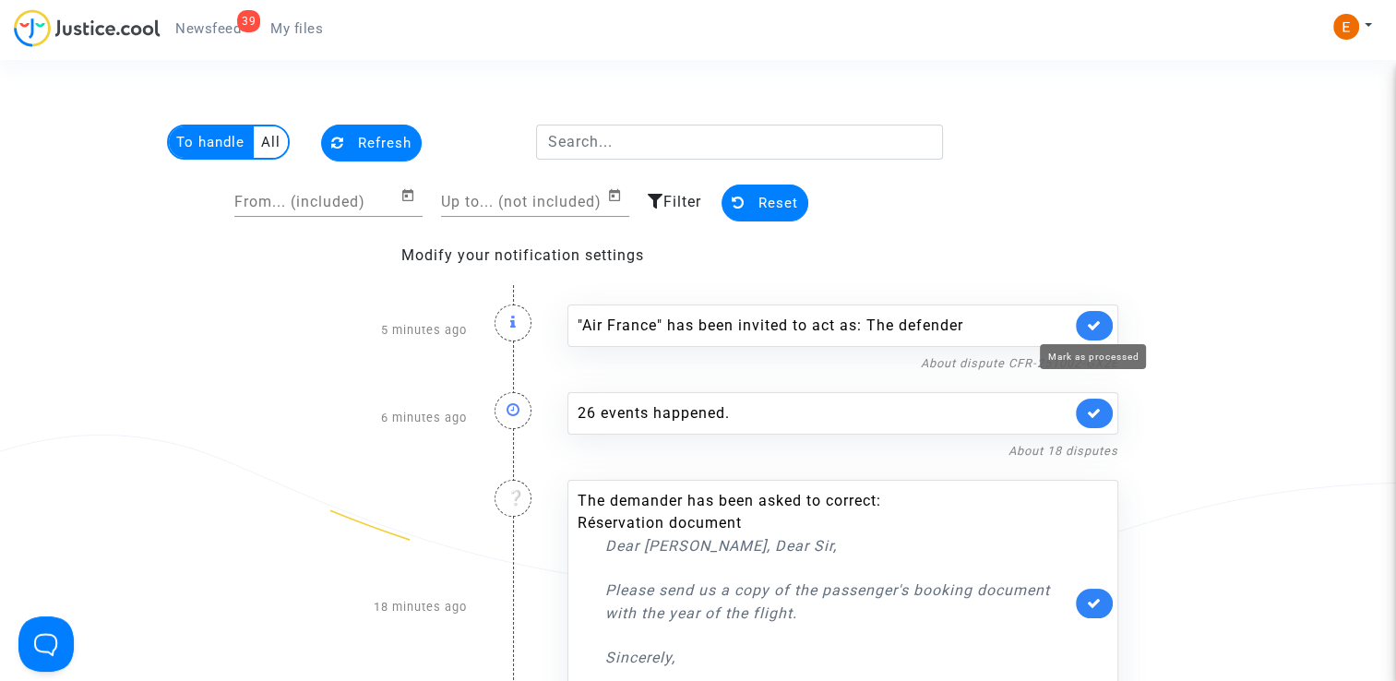
click at [1089, 323] on icon at bounding box center [1094, 325] width 15 height 14
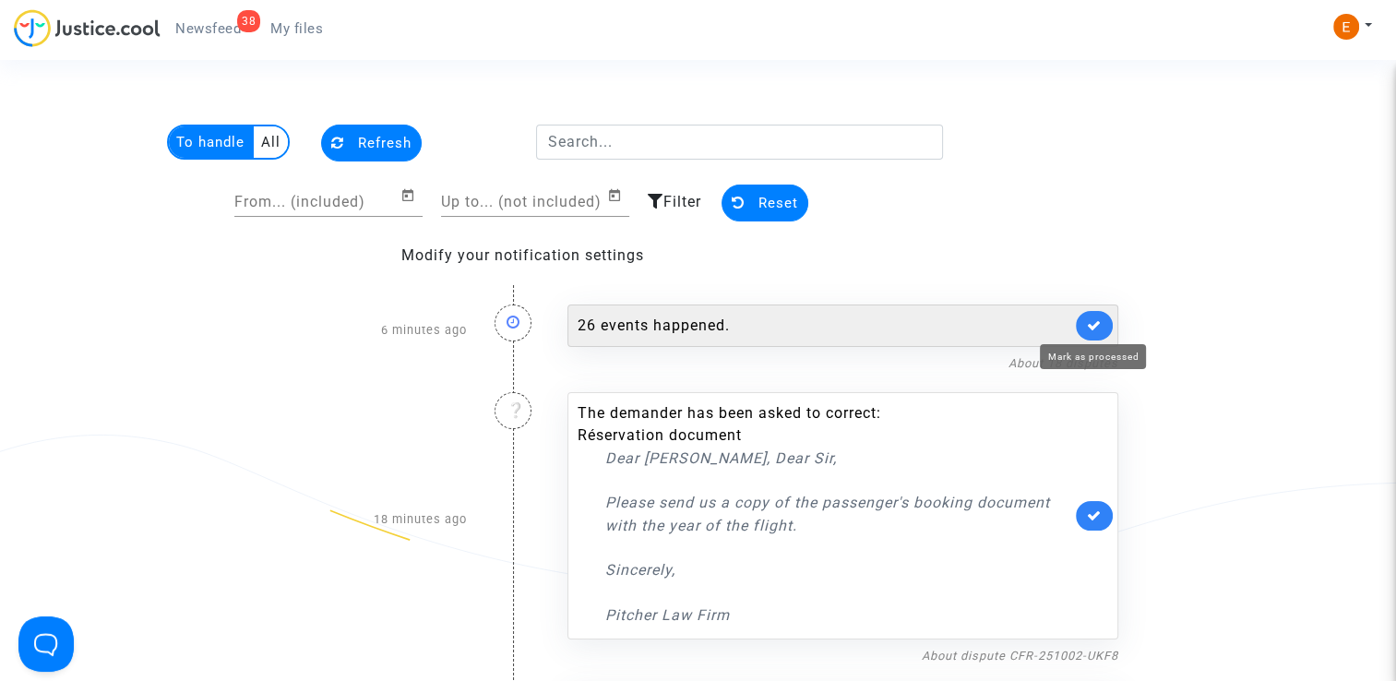
click at [824, 305] on div "26 events happened." at bounding box center [843, 326] width 551 height 42
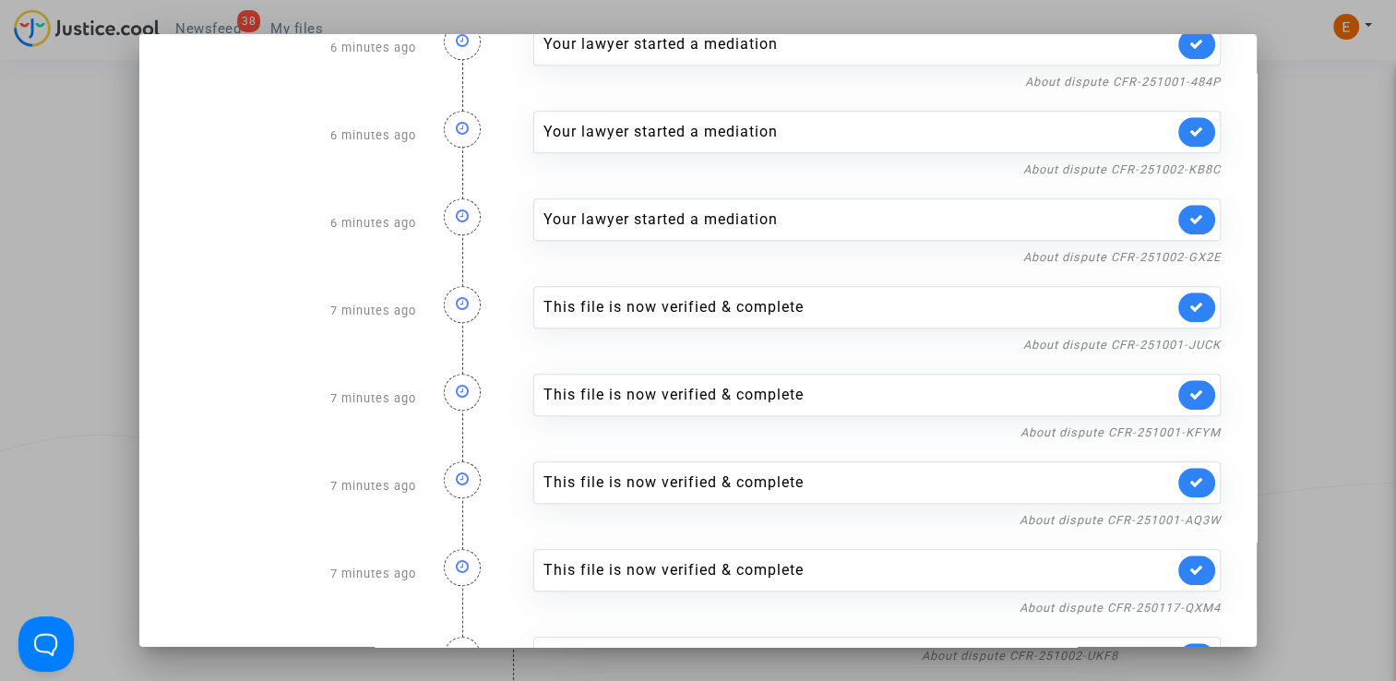
scroll to position [1702, 0]
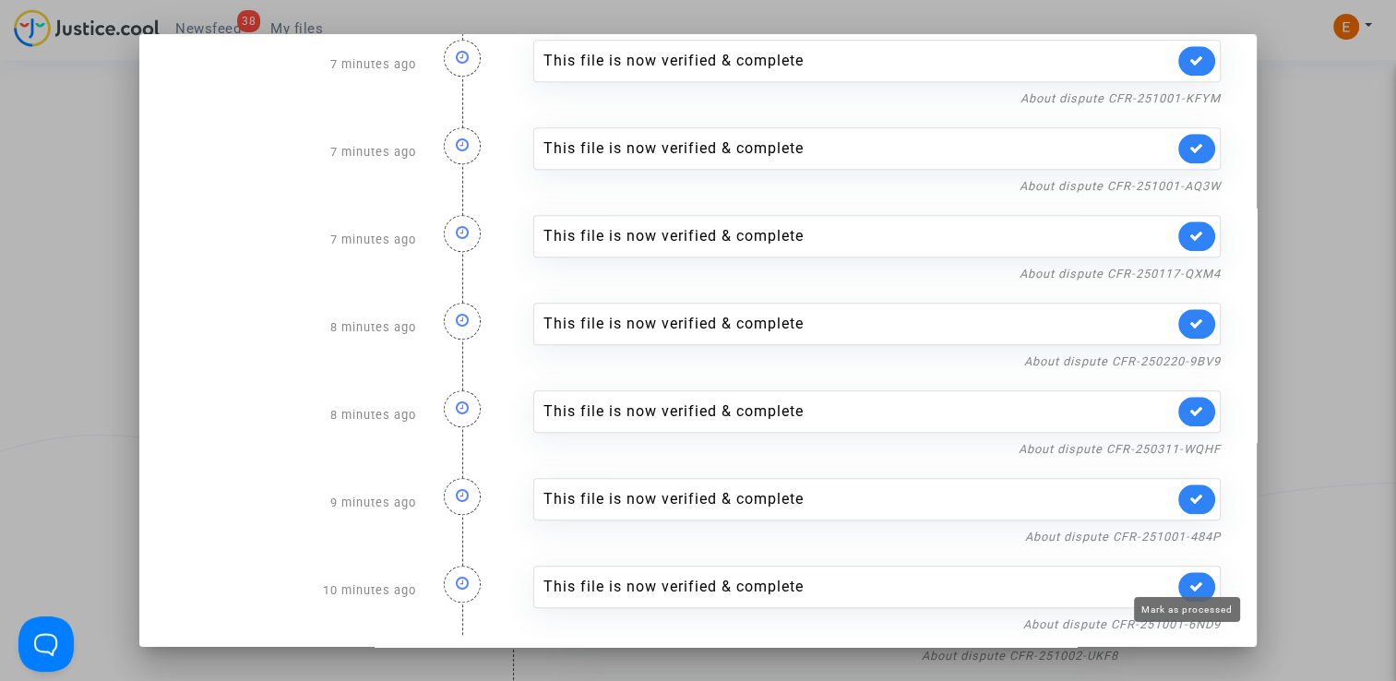
click at [1190, 580] on icon at bounding box center [1197, 587] width 15 height 14
click at [1190, 492] on icon at bounding box center [1197, 499] width 15 height 14
click at [1190, 408] on icon at bounding box center [1197, 411] width 15 height 14
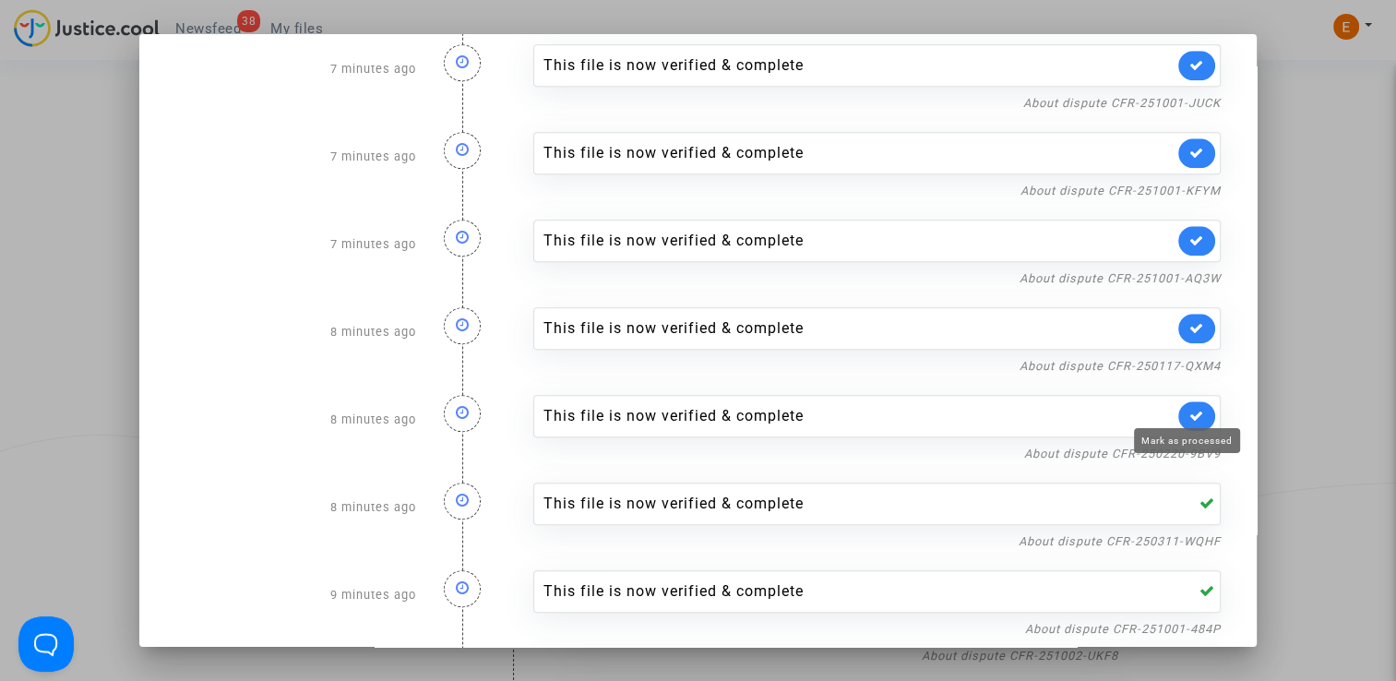
drag, startPoint x: 1193, startPoint y: 422, endPoint x: 1204, endPoint y: 349, distance: 73.6
click at [1193, 417] on link at bounding box center [1197, 416] width 37 height 30
click at [1190, 321] on icon at bounding box center [1197, 328] width 15 height 14
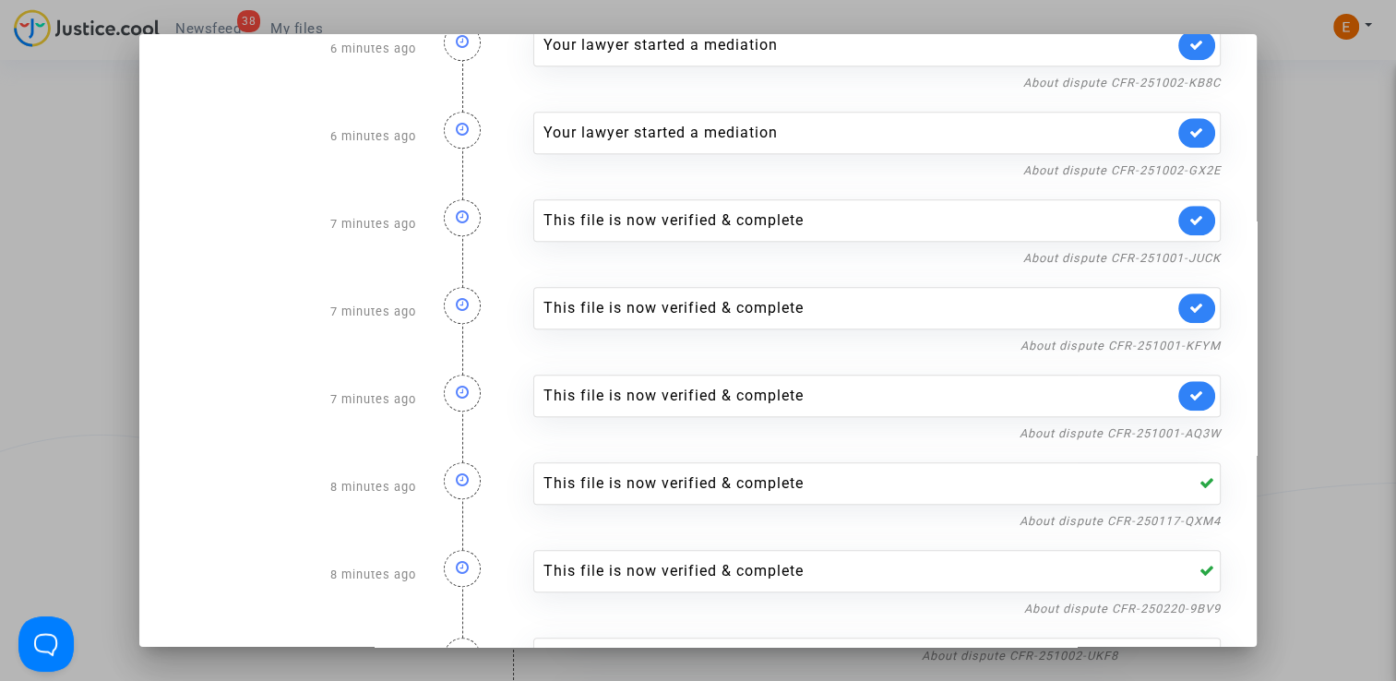
scroll to position [1425, 0]
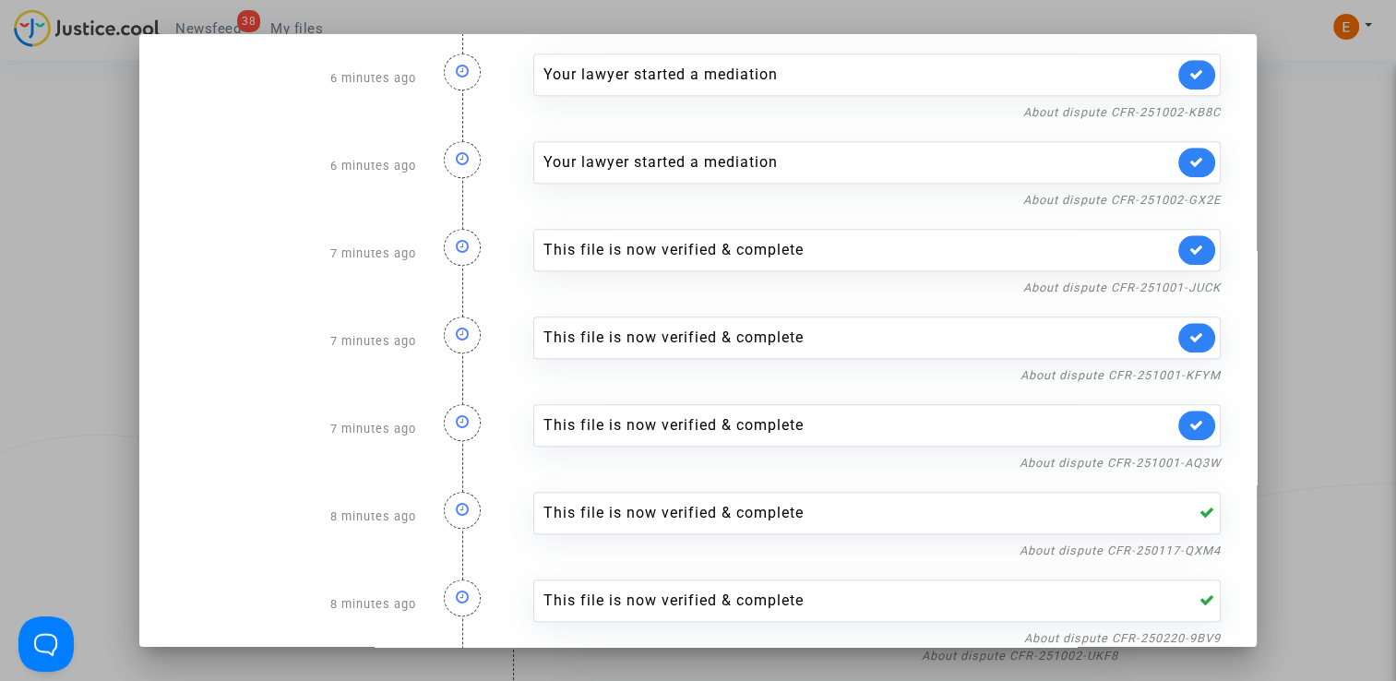
drag, startPoint x: 1193, startPoint y: 423, endPoint x: 1195, endPoint y: 404, distance: 18.6
click at [1193, 423] on icon at bounding box center [1197, 425] width 15 height 14
click at [1200, 332] on link at bounding box center [1197, 338] width 37 height 30
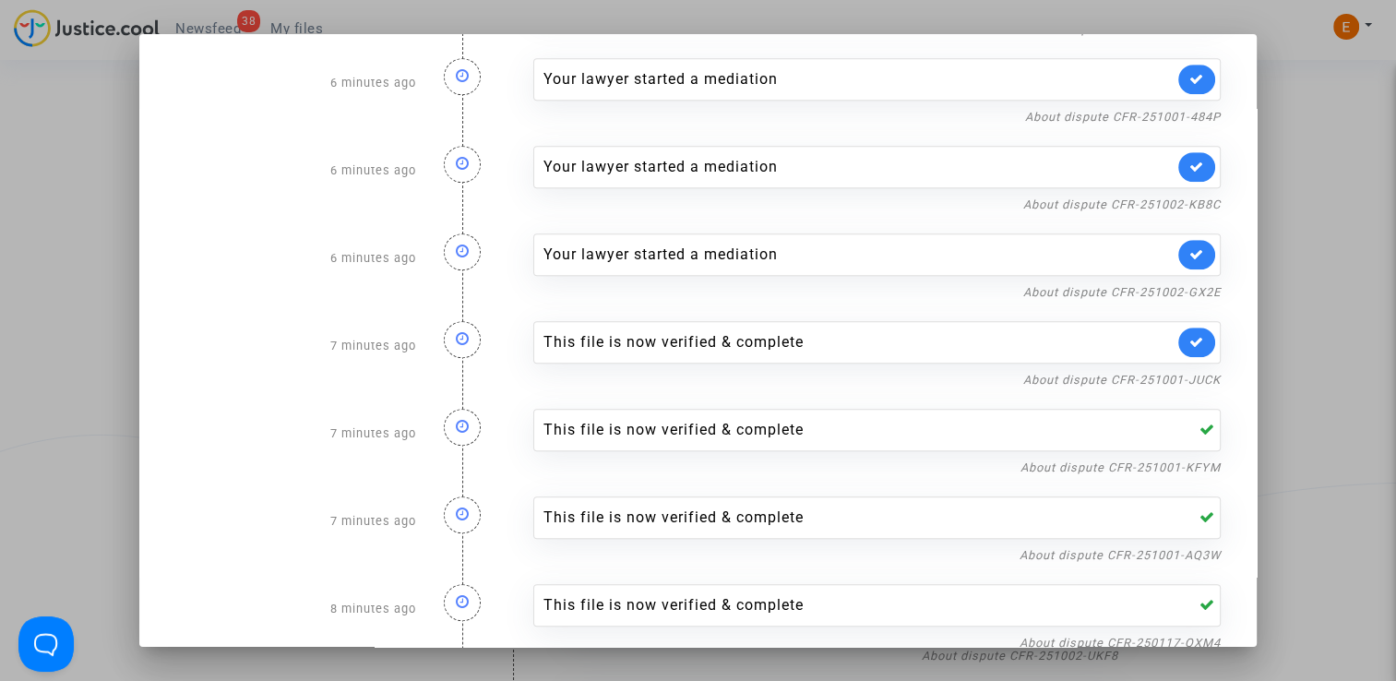
click at [1198, 338] on link at bounding box center [1197, 343] width 37 height 30
click at [1300, 305] on div at bounding box center [698, 340] width 1396 height 681
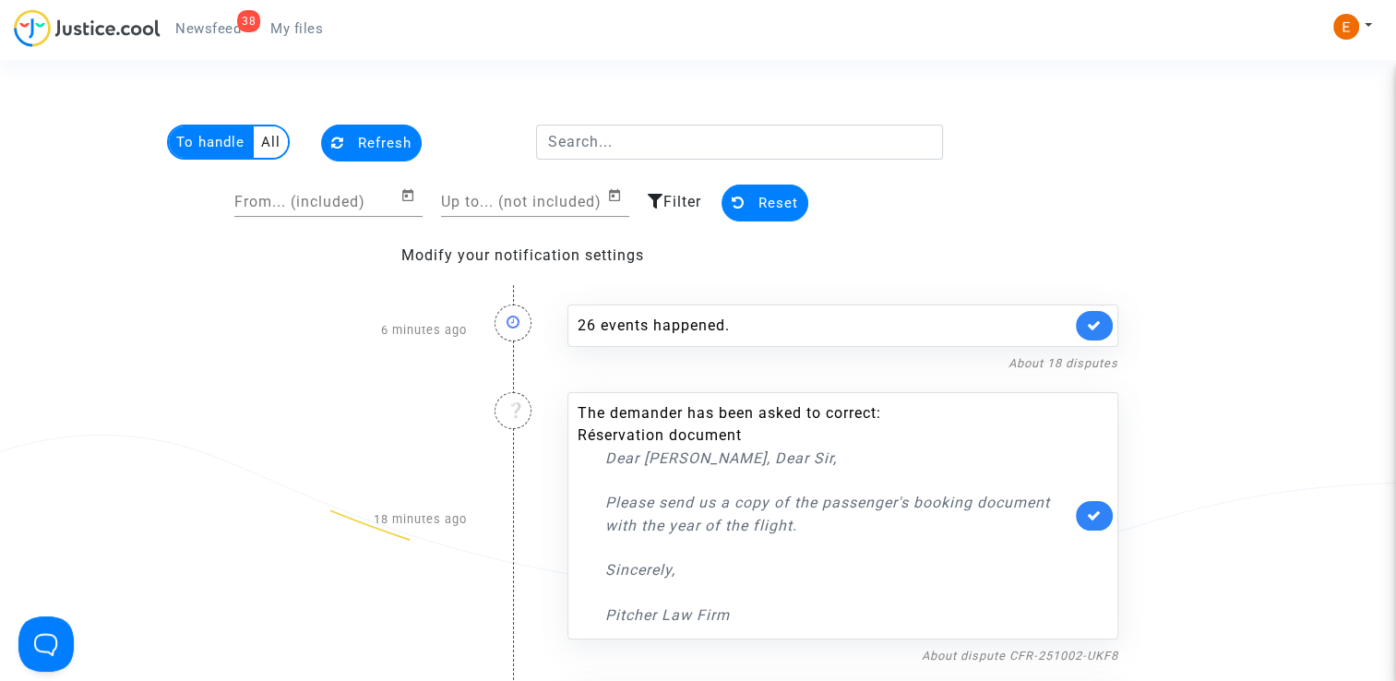
click at [281, 18] on link "My files" at bounding box center [297, 29] width 82 height 28
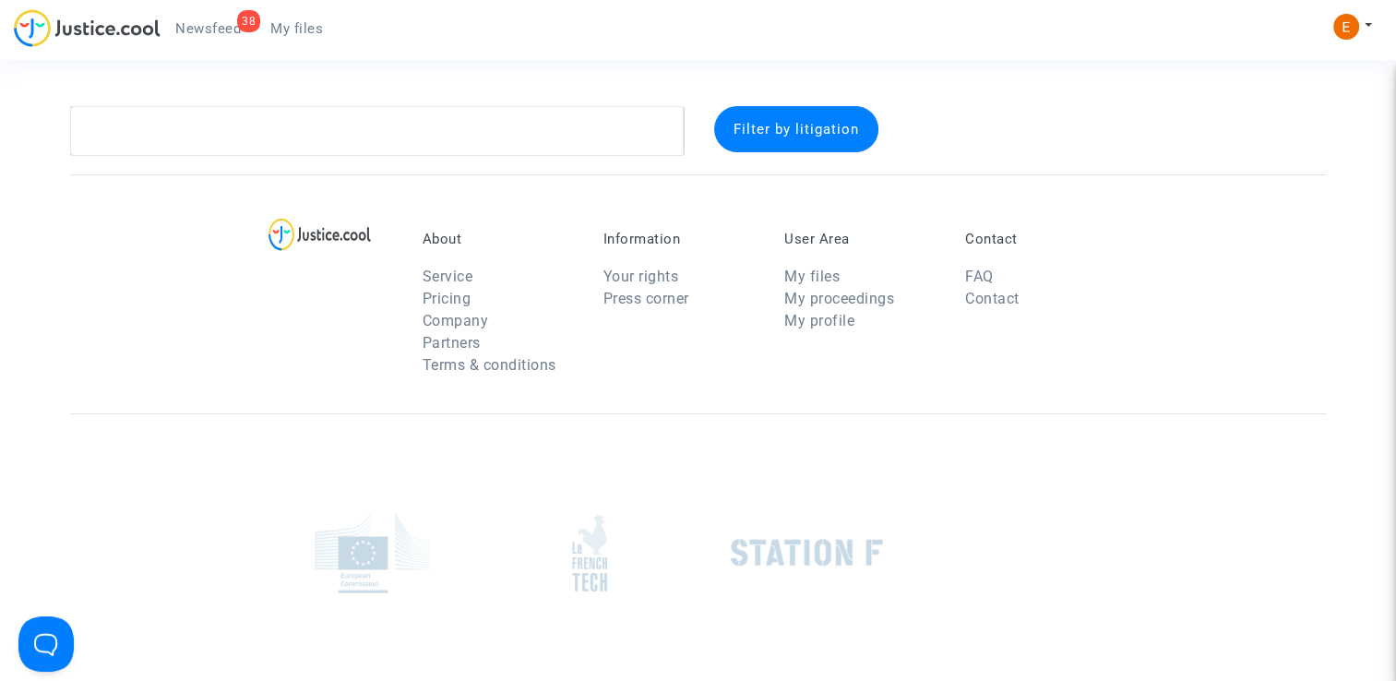
click at [210, 20] on span "Newsfeed" at bounding box center [208, 28] width 66 height 17
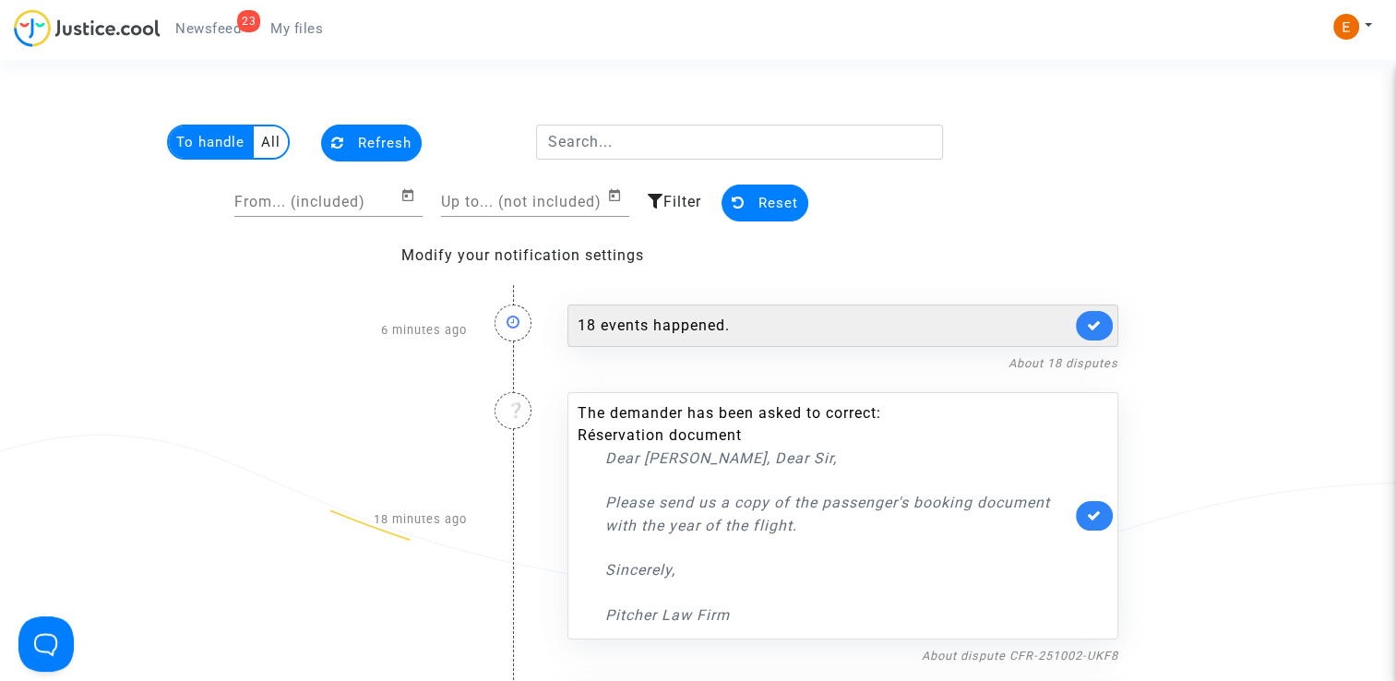
click at [687, 317] on div "18 events happened." at bounding box center [825, 326] width 494 height 22
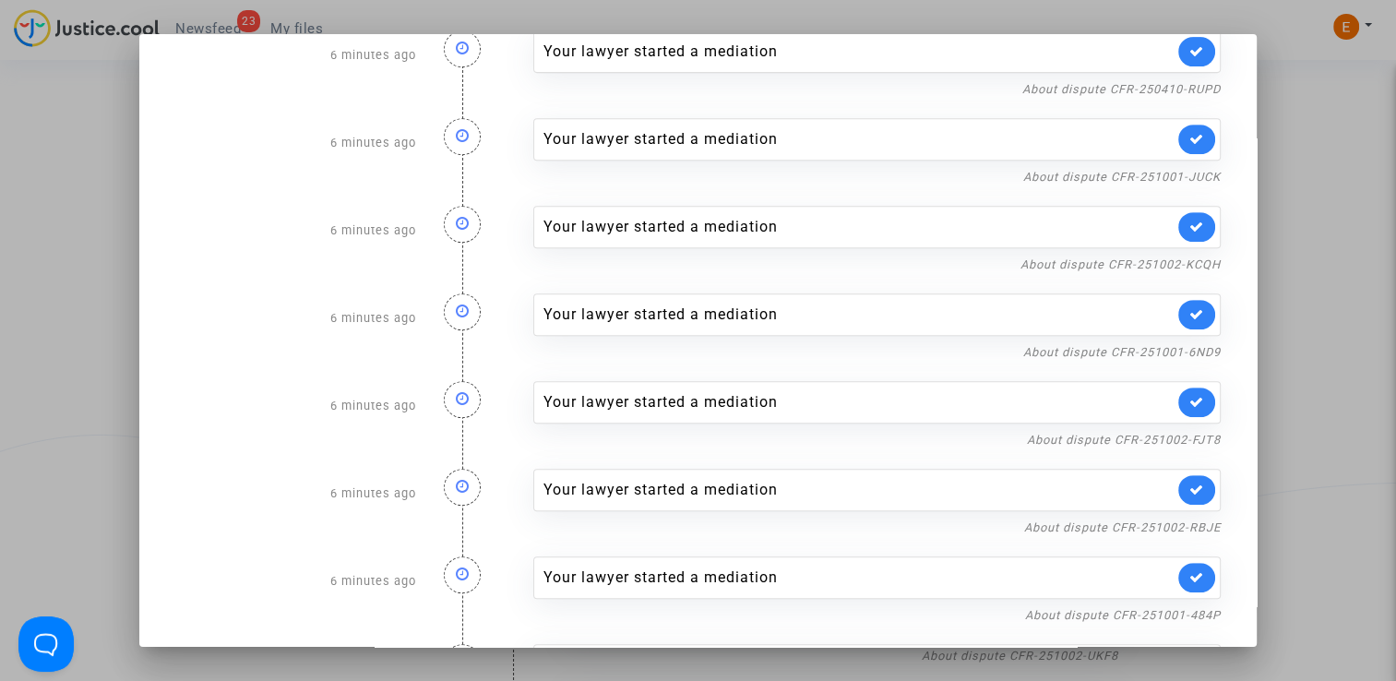
scroll to position [1003, 0]
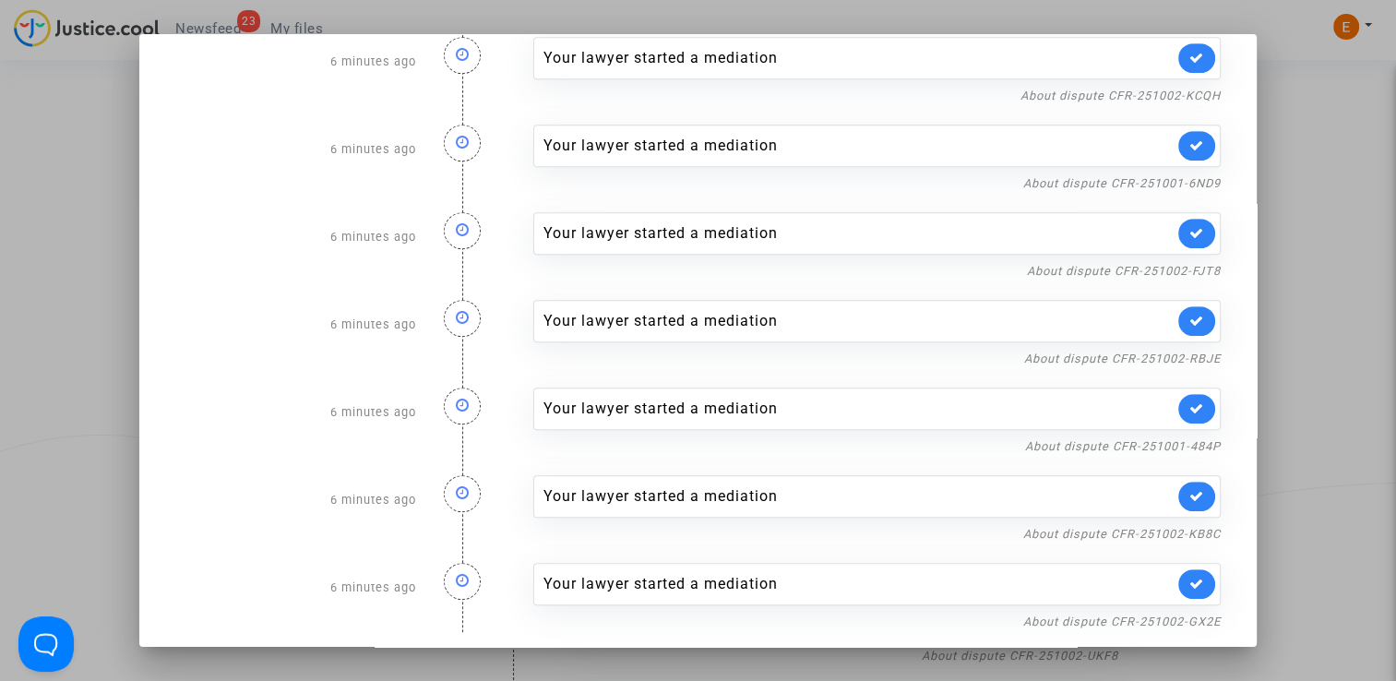
click at [1336, 183] on div at bounding box center [698, 340] width 1396 height 681
